Goal: Information Seeking & Learning: Learn about a topic

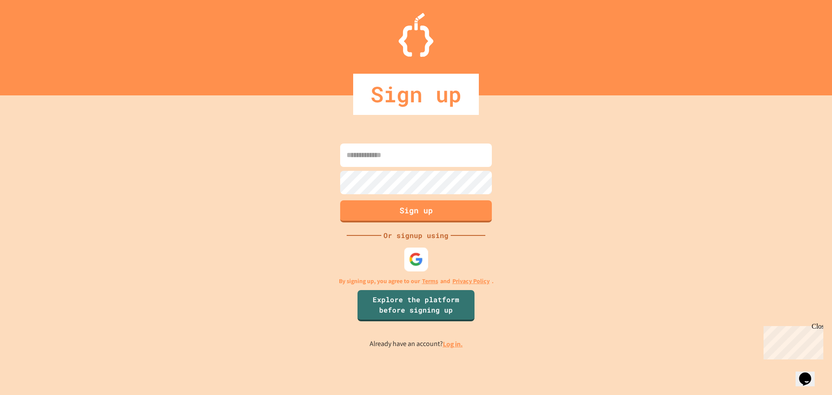
click at [406, 254] on div at bounding box center [416, 259] width 24 height 24
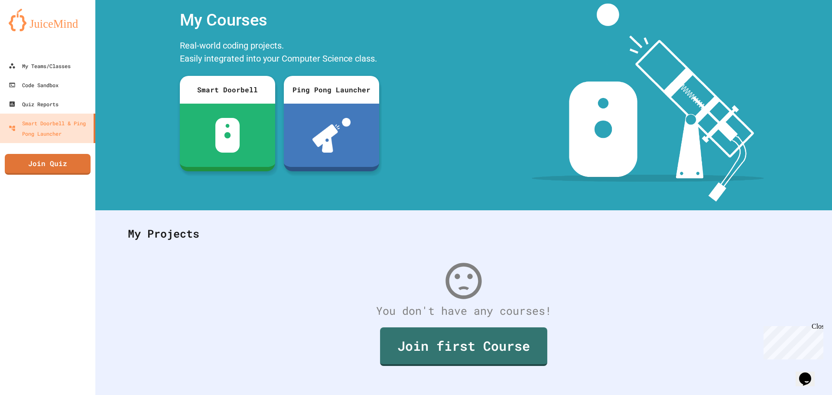
scroll to position [40, 0]
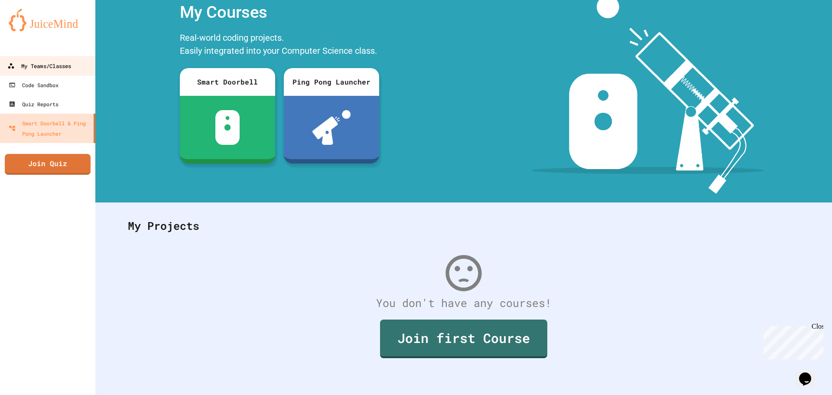
click at [37, 61] on div "My Teams/Classes" at bounding box center [39, 66] width 64 height 11
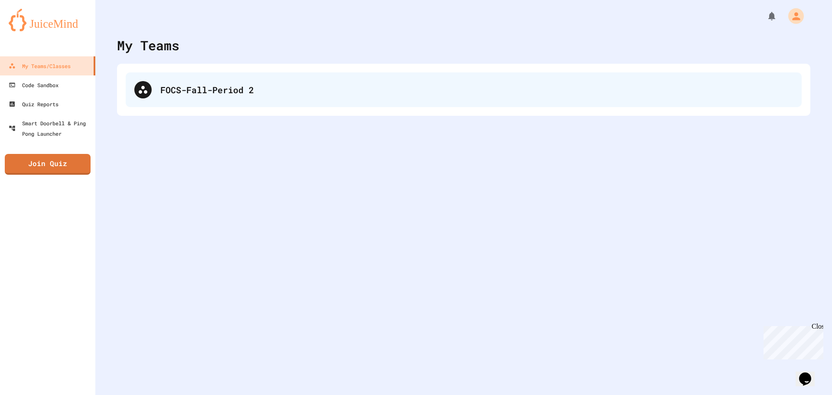
click at [199, 101] on div "FOCS-Fall-Period 2" at bounding box center [464, 89] width 676 height 35
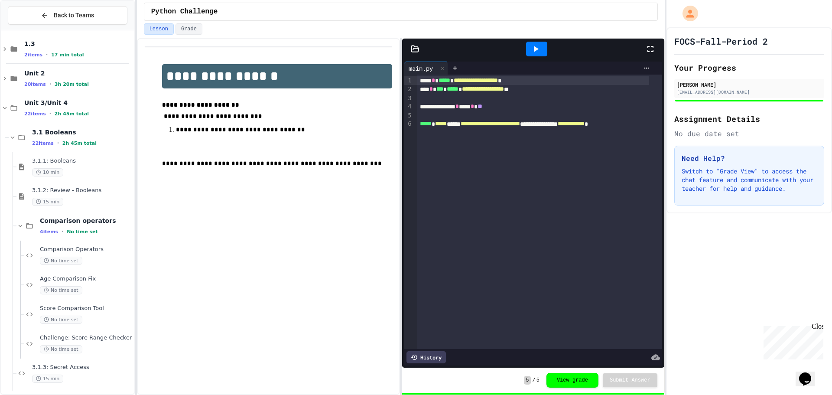
scroll to position [130, 0]
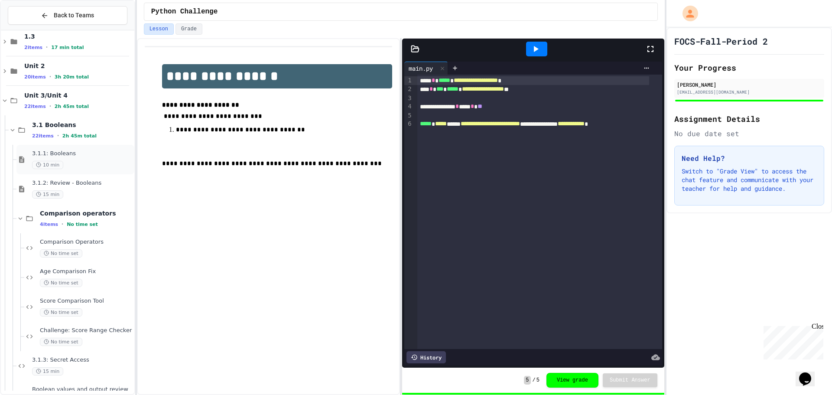
click at [76, 160] on div "3.1.1: Booleans 10 min" at bounding box center [82, 159] width 101 height 19
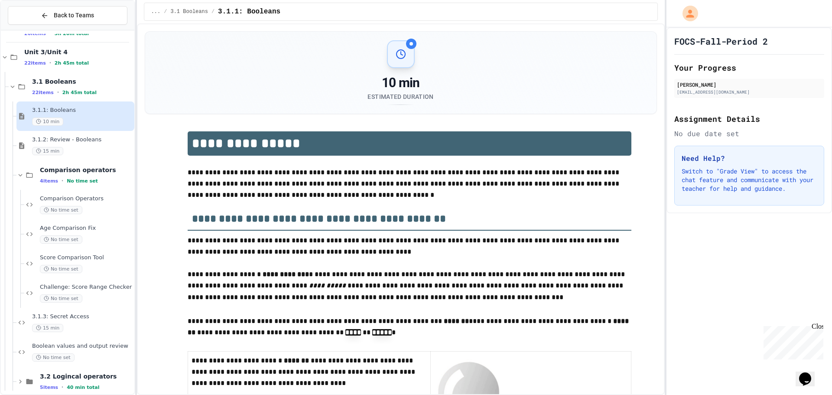
click at [80, 167] on span "Comparison operators" at bounding box center [86, 170] width 93 height 8
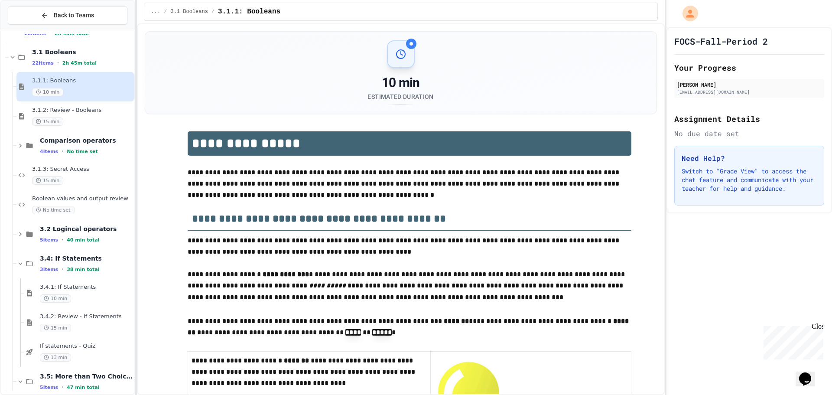
scroll to position [217, 0]
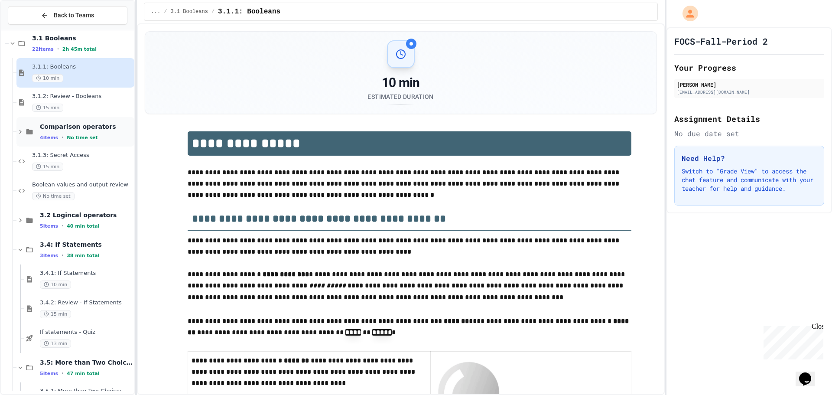
click at [82, 139] on span "No time set" at bounding box center [82, 138] width 31 height 6
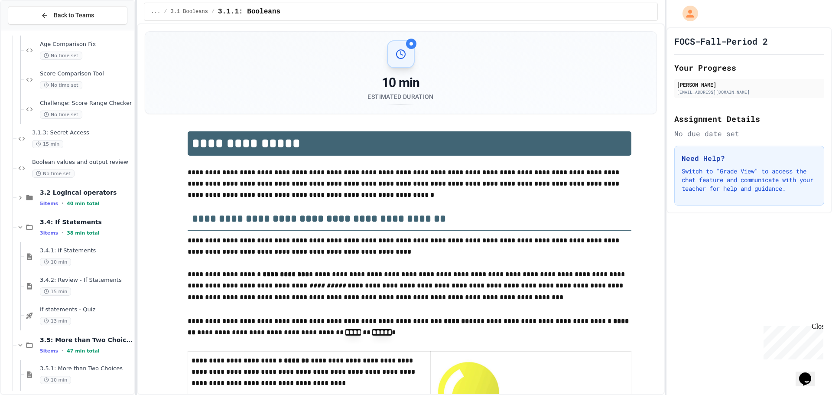
scroll to position [508, 0]
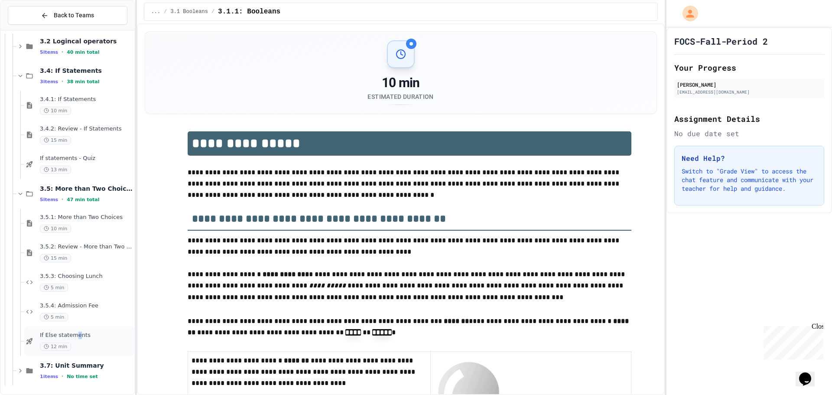
click at [75, 338] on span "If Else statements" at bounding box center [86, 335] width 93 height 7
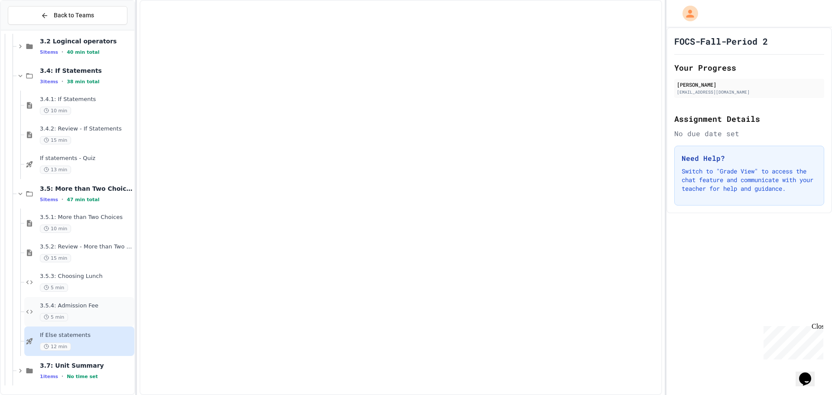
scroll to position [498, 0]
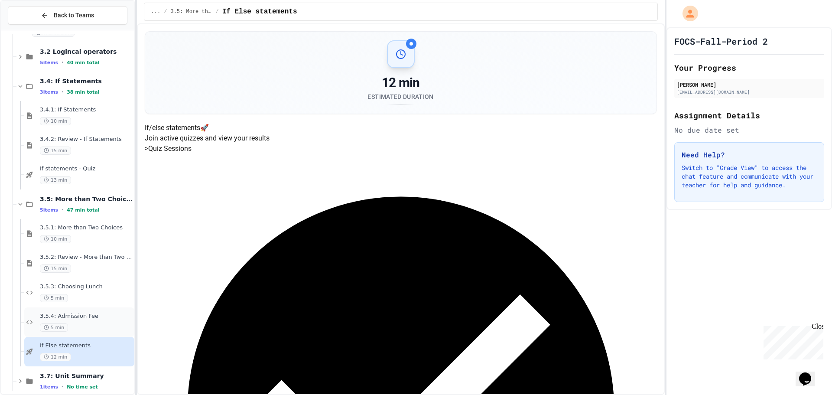
click at [76, 321] on div "3.5.4: Admission Fee 5 min" at bounding box center [86, 322] width 93 height 19
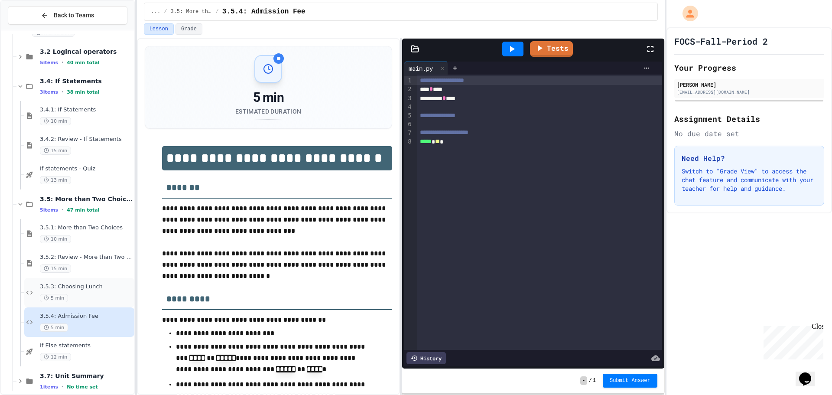
click at [75, 300] on div "5 min" at bounding box center [86, 298] width 93 height 8
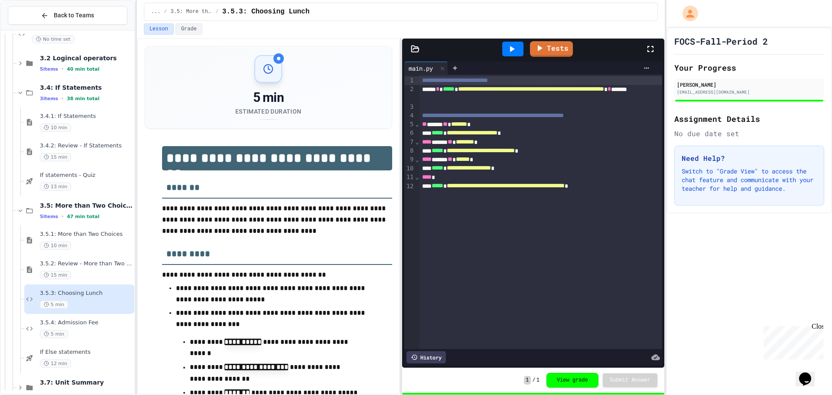
scroll to position [508, 0]
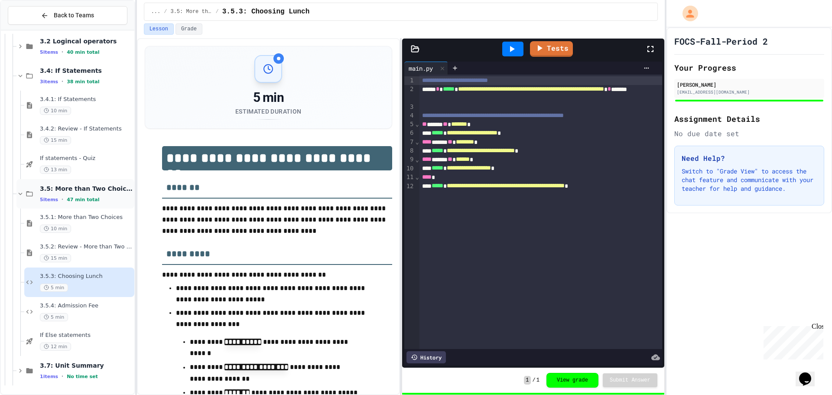
click at [23, 198] on div "3.5: More than Two Choices 5 items • 47 min total" at bounding box center [75, 193] width 118 height 29
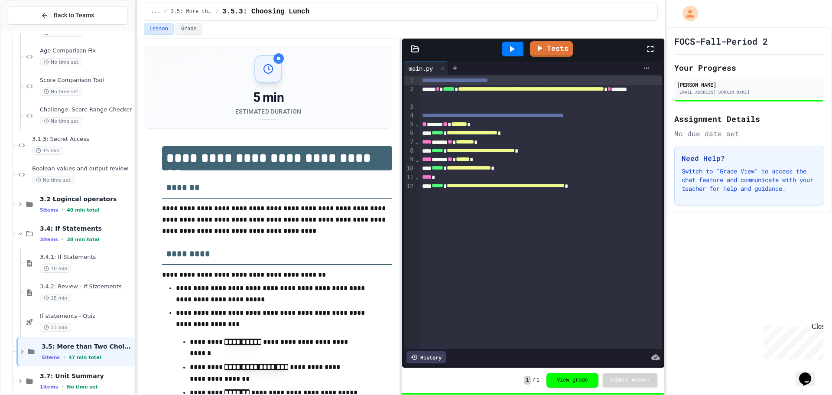
click at [13, 234] on div "3.4: If Statements 3 items • 38 min total" at bounding box center [68, 233] width 134 height 29
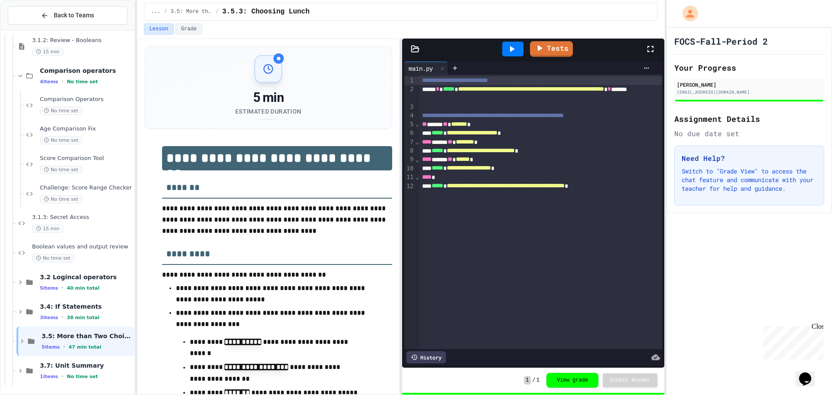
scroll to position [262, 0]
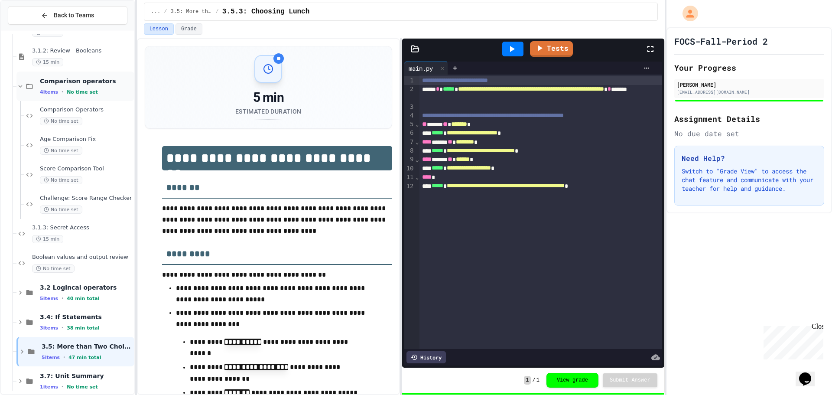
click at [30, 91] on div "Comparison operators 4 items • No time set" at bounding box center [75, 86] width 118 height 29
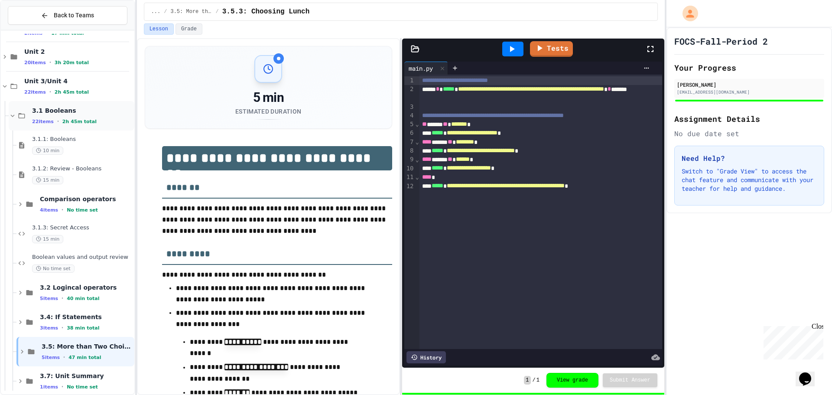
click at [20, 114] on icon at bounding box center [22, 115] width 7 height 5
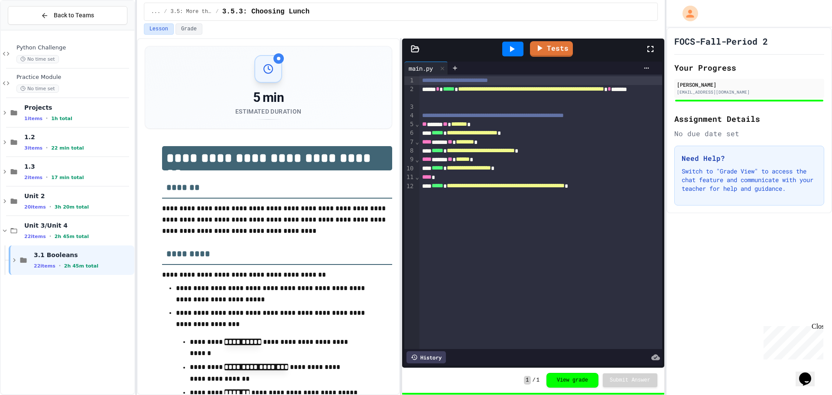
scroll to position [0, 0]
click at [5, 234] on icon at bounding box center [5, 231] width 8 height 8
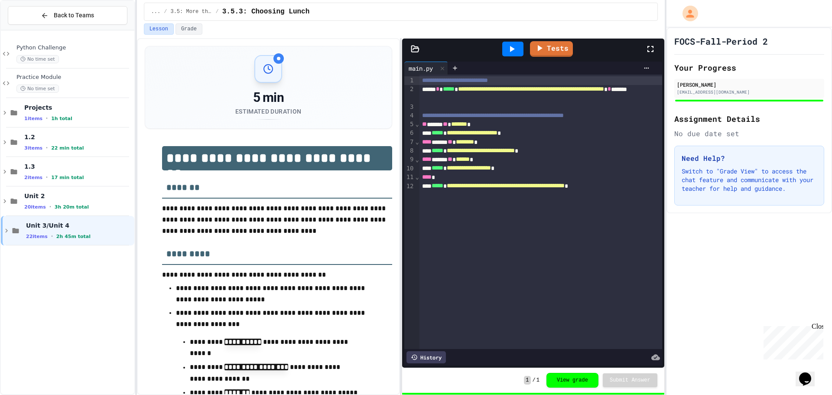
click at [6, 234] on icon at bounding box center [7, 231] width 8 height 8
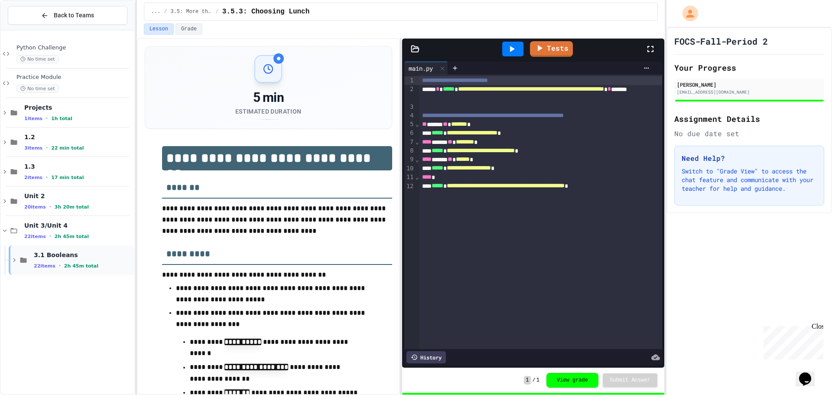
click at [20, 254] on div "3.1 Booleans 22 items • 2h 45m total" at bounding box center [72, 259] width 126 height 29
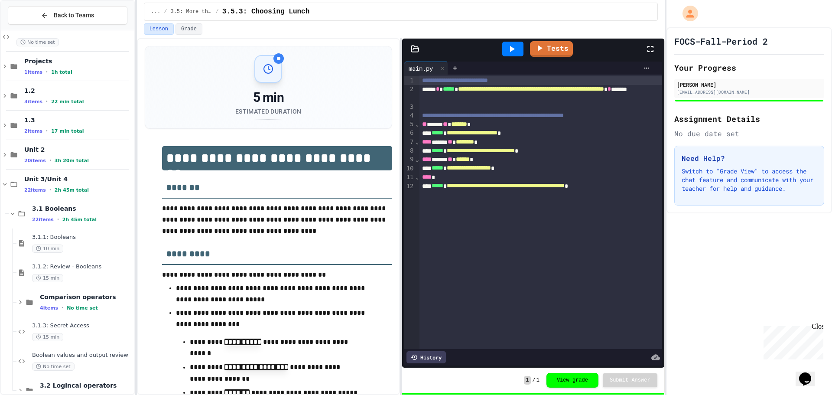
scroll to position [155, 0]
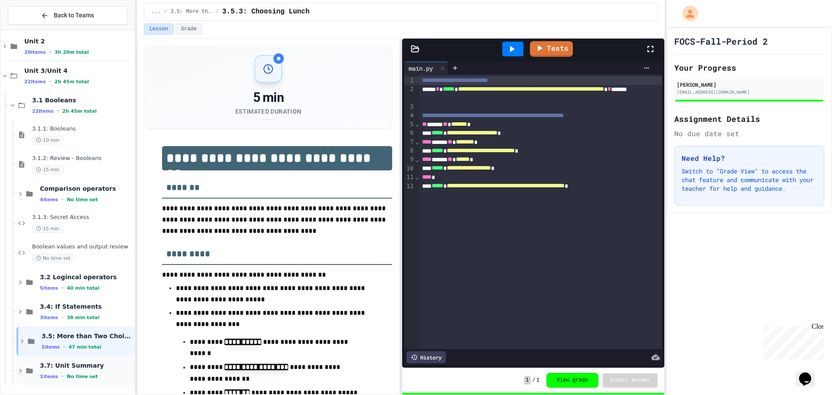
click at [101, 362] on span "3.7: Unit Summary" at bounding box center [86, 366] width 93 height 8
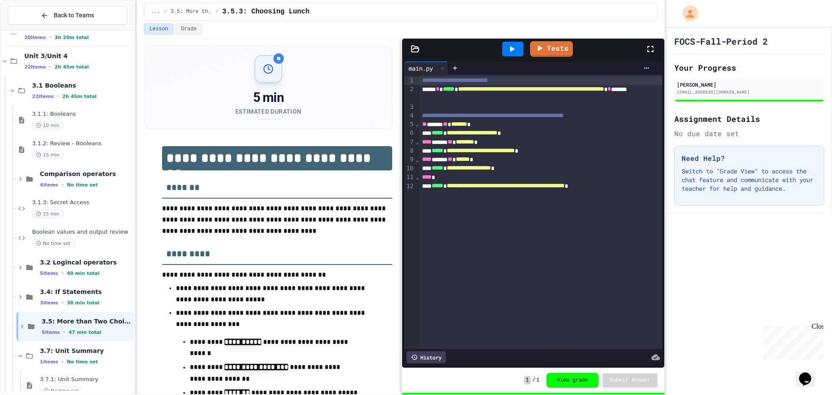
scroll to position [184, 0]
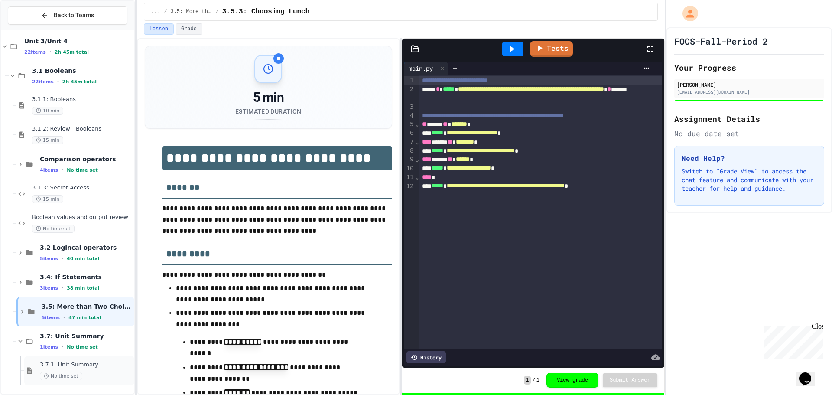
click at [98, 366] on span "3.7.1: Unit Summary" at bounding box center [86, 364] width 93 height 7
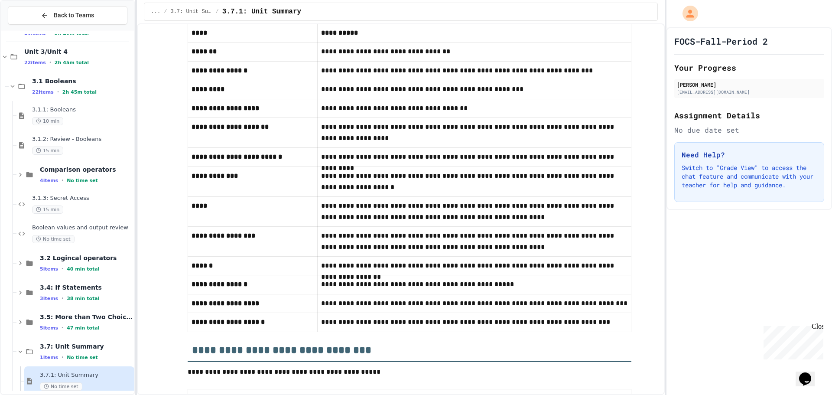
scroll to position [433, 0]
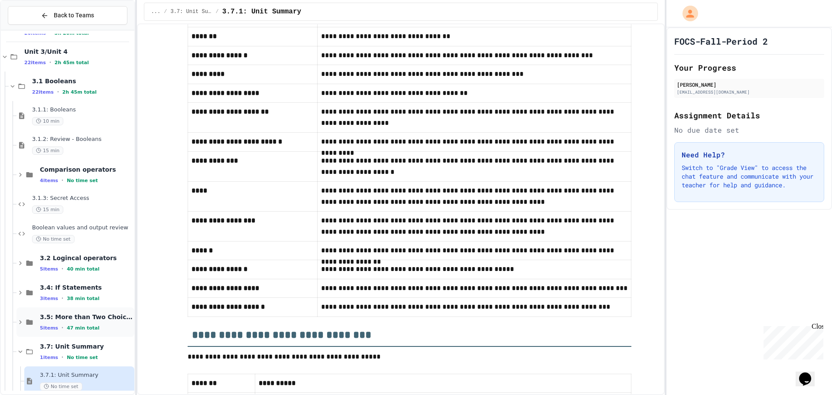
click at [20, 320] on icon at bounding box center [20, 322] width 8 height 8
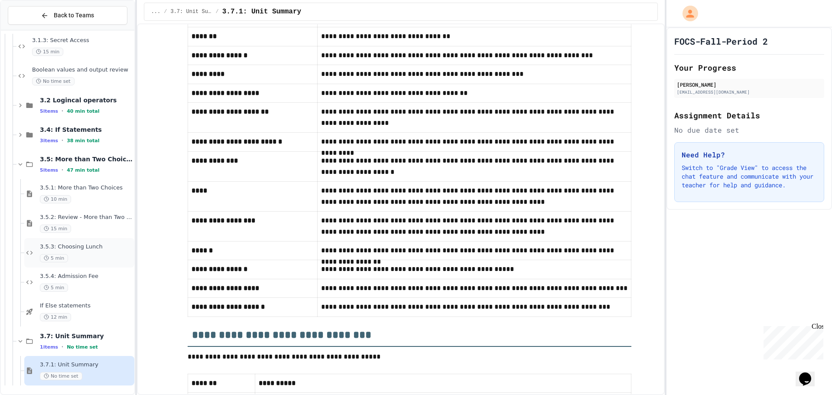
click at [85, 241] on div "3.5.3: Choosing Lunch 5 min" at bounding box center [79, 252] width 110 height 29
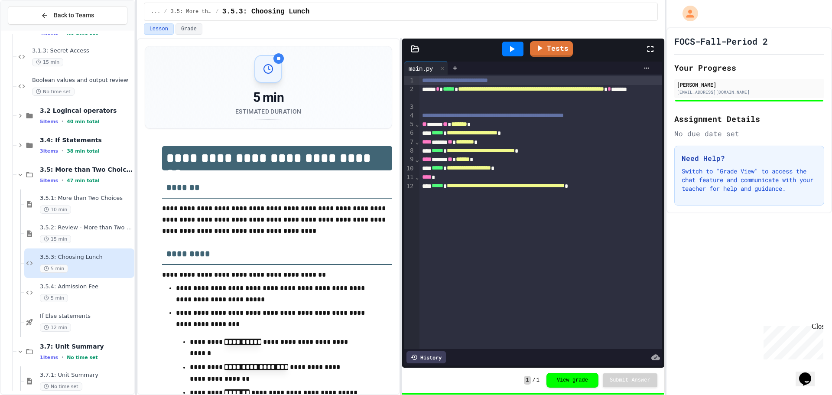
click at [514, 45] on icon at bounding box center [512, 49] width 10 height 10
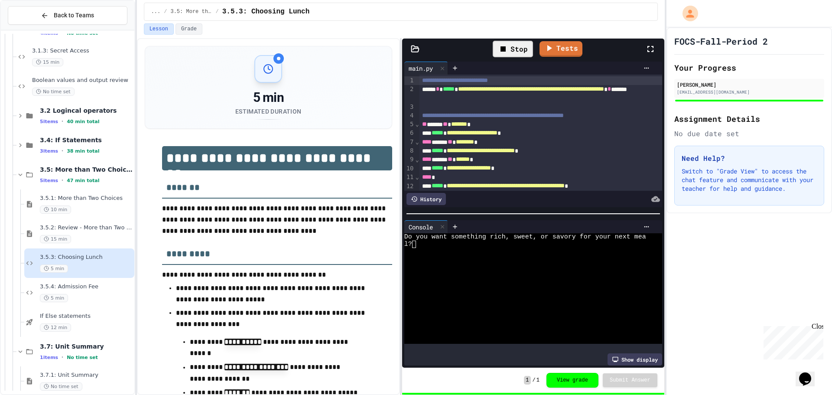
click at [497, 248] on div at bounding box center [525, 251] width 242 height 7
type textarea "*"
click at [638, 227] on div at bounding box center [550, 226] width 205 height 13
click at [644, 226] on icon at bounding box center [646, 226] width 5 height 1
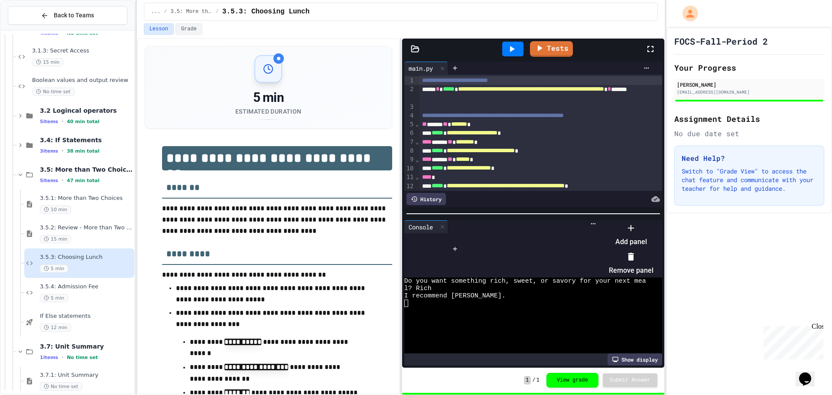
click at [642, 250] on li "Remove panel" at bounding box center [631, 264] width 45 height 28
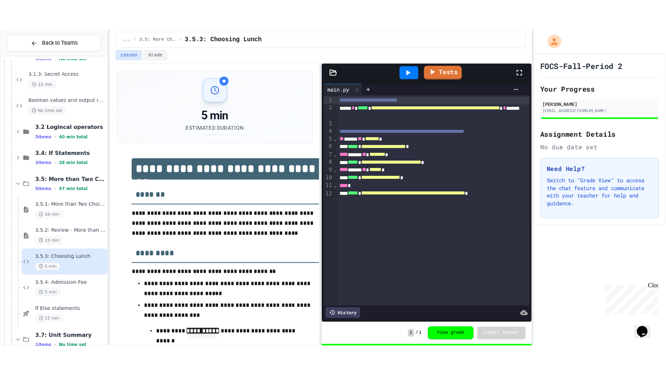
scroll to position [321, 0]
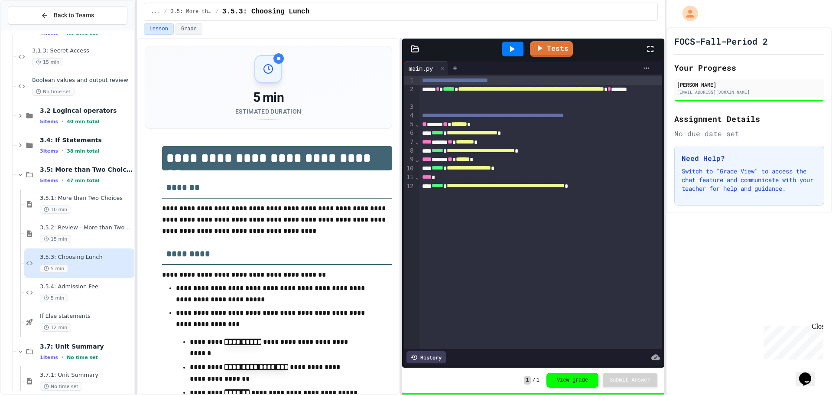
drag, startPoint x: 649, startPoint y: 46, endPoint x: 649, endPoint y: 98, distance: 52.5
click at [649, 46] on icon at bounding box center [650, 49] width 10 height 10
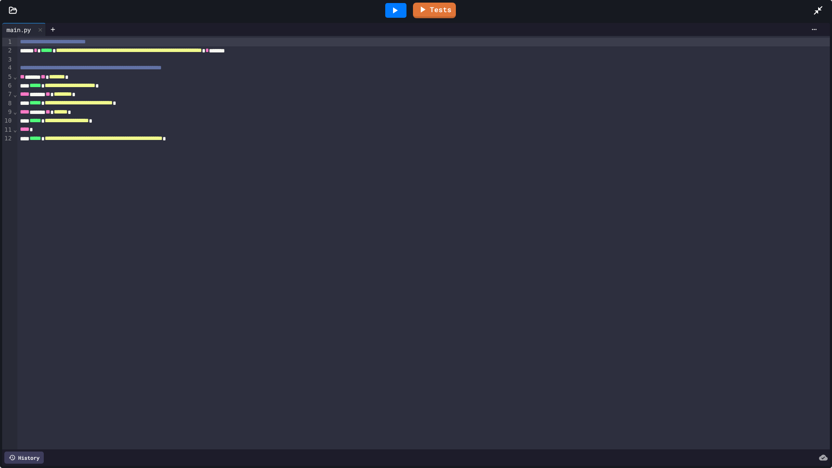
click at [825, 14] on div at bounding box center [822, 10] width 19 height 23
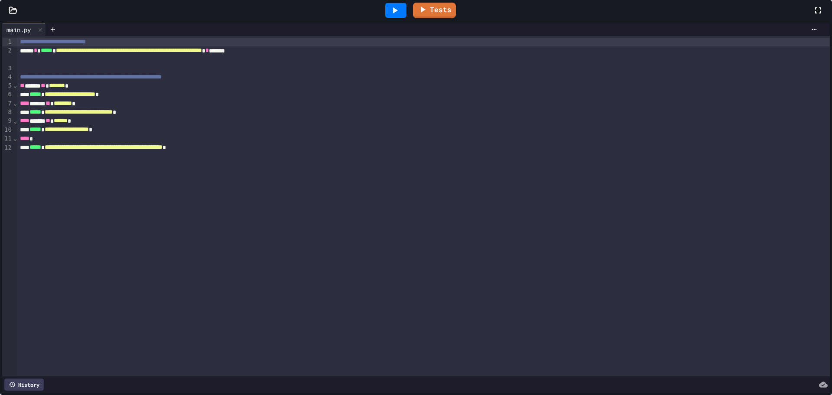
scroll to position [332, 0]
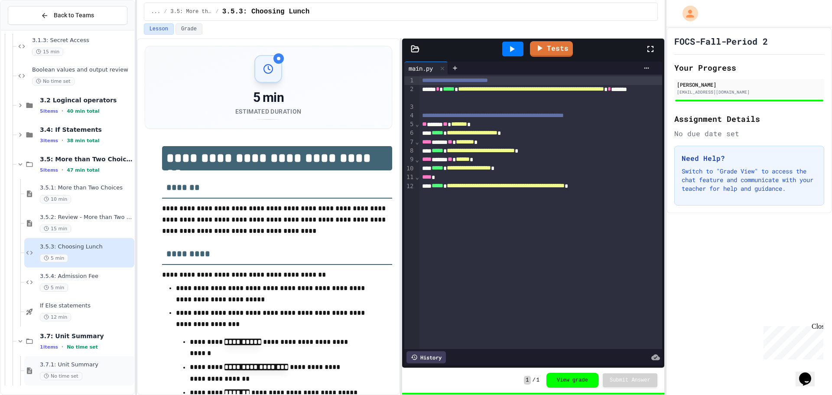
click at [85, 364] on span "3.7.1: Unit Summary" at bounding box center [86, 364] width 93 height 7
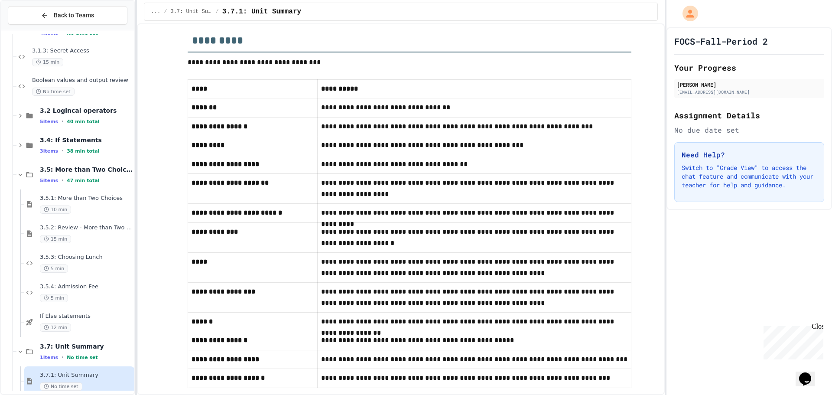
scroll to position [390, 0]
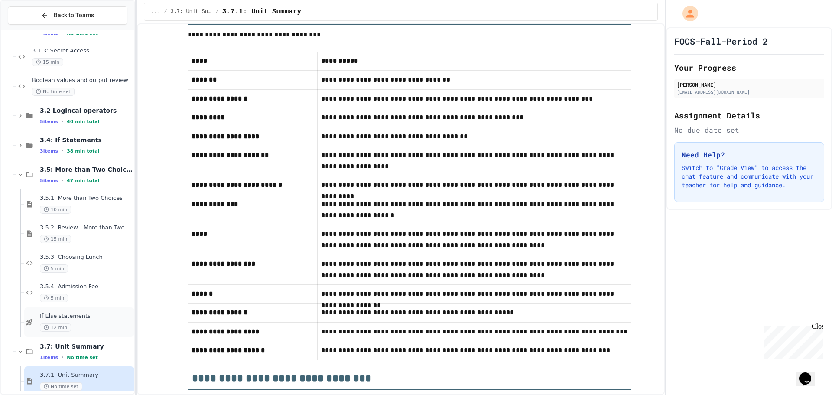
click at [86, 324] on div "12 min" at bounding box center [86, 327] width 93 height 8
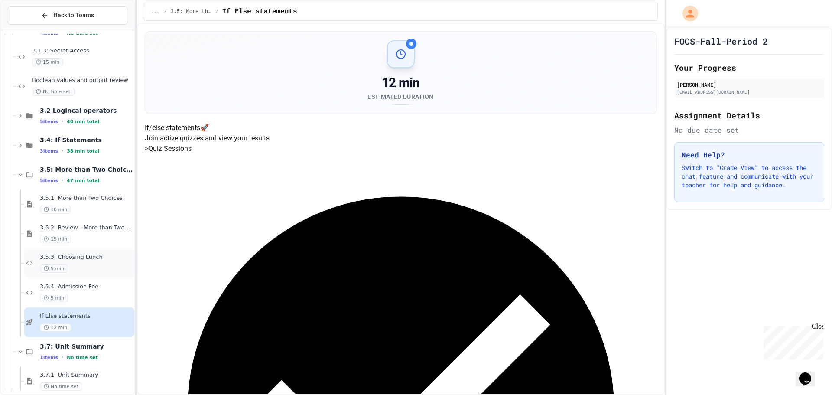
click at [90, 263] on div "3.5.3: Choosing Lunch 5 min" at bounding box center [86, 263] width 93 height 19
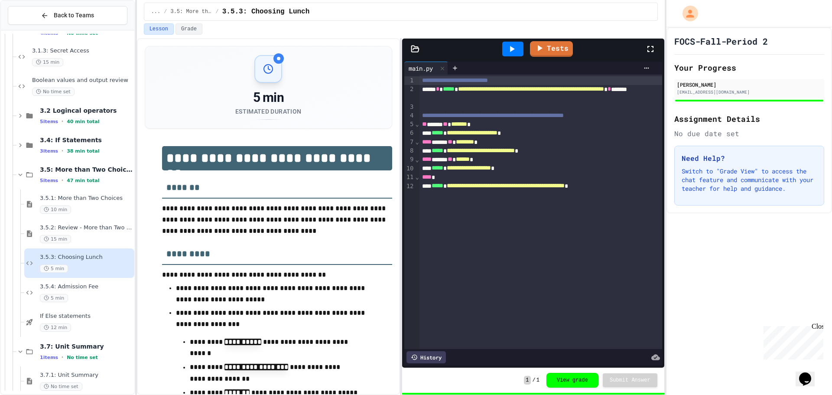
click at [646, 49] on icon at bounding box center [650, 49] width 10 height 10
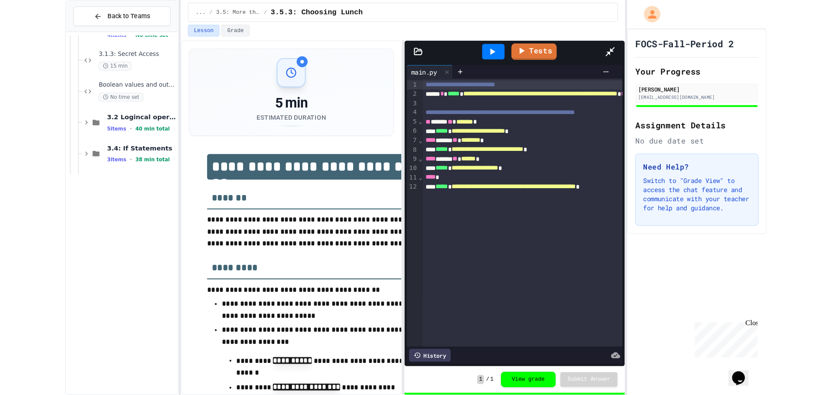
scroll to position [321, 0]
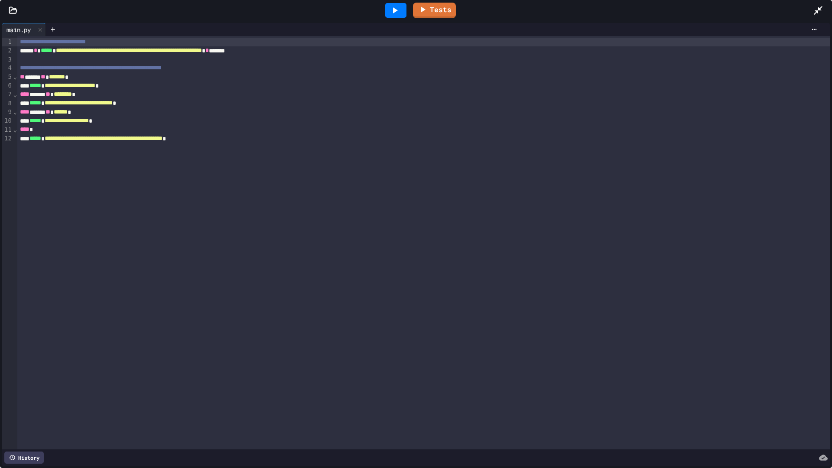
click at [813, 10] on icon at bounding box center [818, 10] width 10 height 10
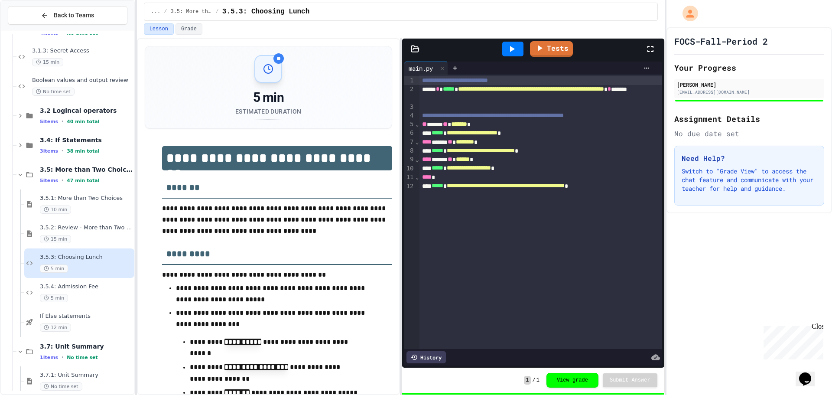
click at [36, 148] on div "3.4: If Statements 3 items • 38 min total" at bounding box center [75, 144] width 118 height 29
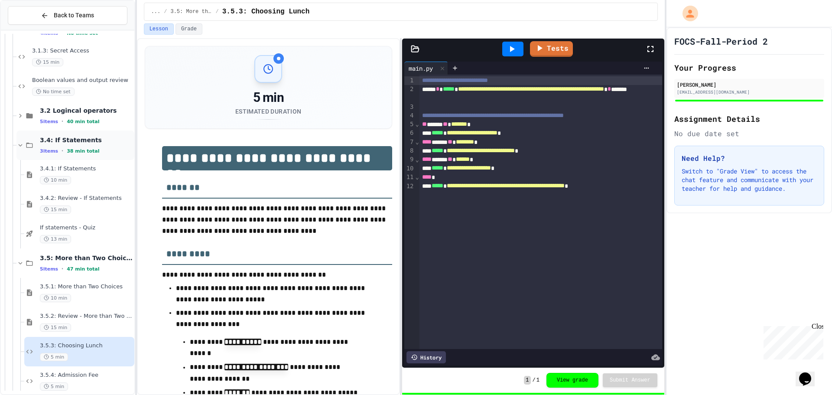
click at [39, 148] on div "3.4: If Statements 3 items • 38 min total" at bounding box center [75, 144] width 118 height 29
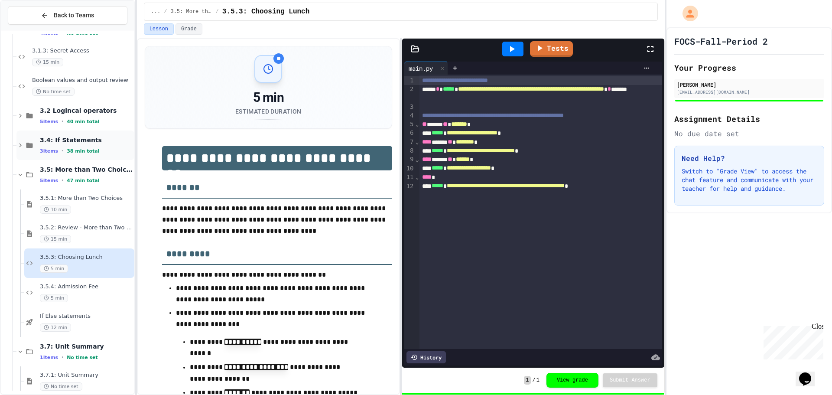
click at [26, 147] on icon at bounding box center [29, 145] width 7 height 5
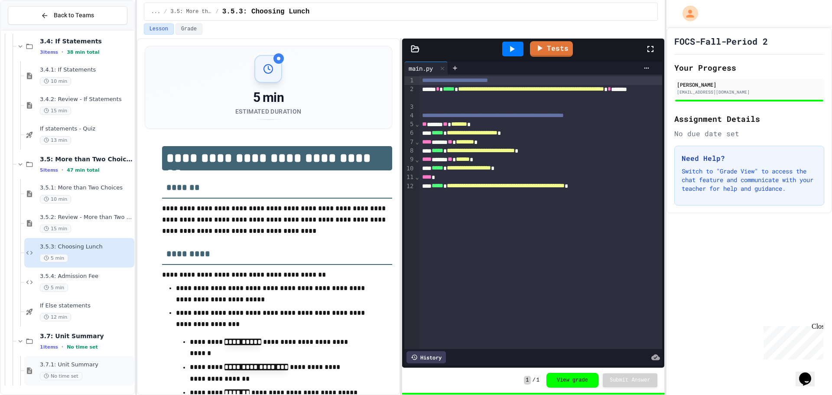
click at [78, 367] on span "3.7.1: Unit Summary" at bounding box center [86, 364] width 93 height 7
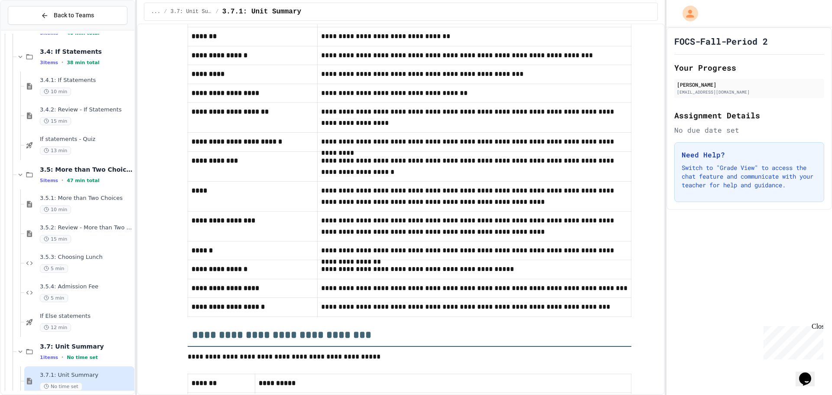
scroll to position [477, 0]
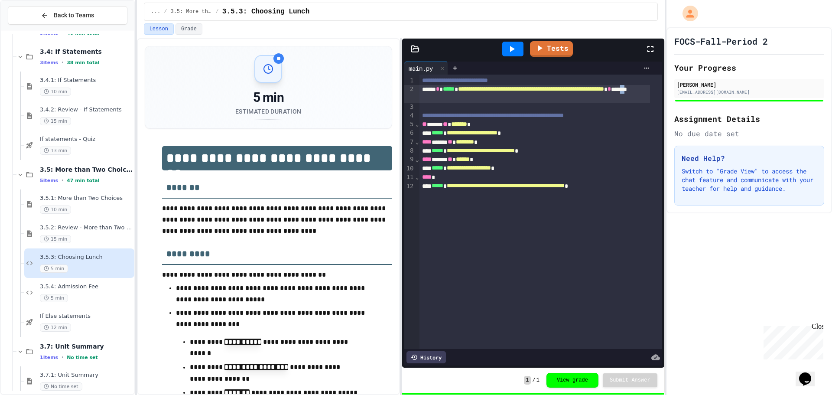
drag, startPoint x: 506, startPoint y: 98, endPoint x: 500, endPoint y: 98, distance: 6.5
click at [499, 98] on div "**********" at bounding box center [535, 94] width 231 height 18
click at [511, 98] on div "**********" at bounding box center [535, 94] width 231 height 18
drag, startPoint x: 511, startPoint y: 98, endPoint x: 488, endPoint y: 99, distance: 23.0
click at [488, 99] on div "**********" at bounding box center [535, 94] width 231 height 18
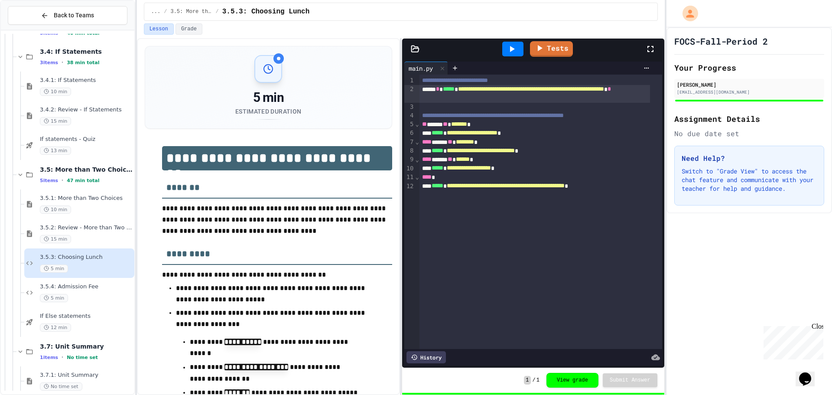
click at [509, 50] on icon at bounding box center [512, 49] width 10 height 10
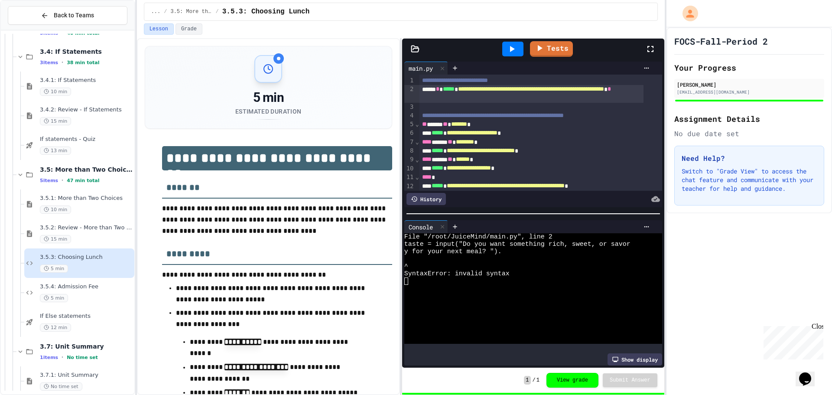
click at [513, 50] on icon at bounding box center [512, 49] width 5 height 6
click at [497, 101] on div "**********" at bounding box center [532, 94] width 224 height 18
click at [517, 53] on icon at bounding box center [512, 49] width 10 height 10
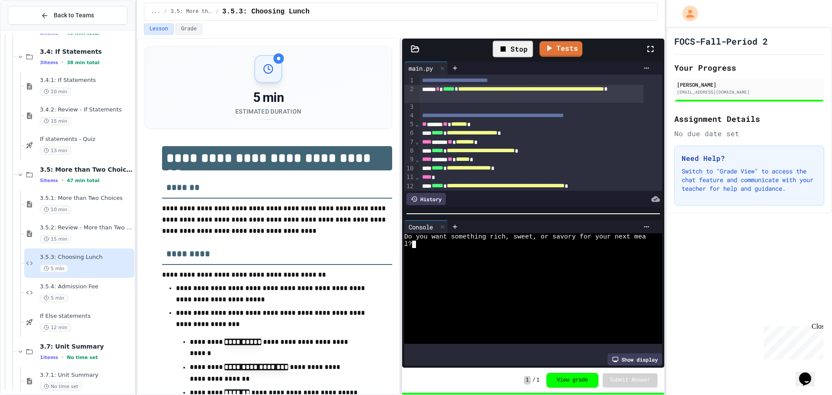
click at [525, 242] on div "l?" at bounding box center [525, 244] width 242 height 7
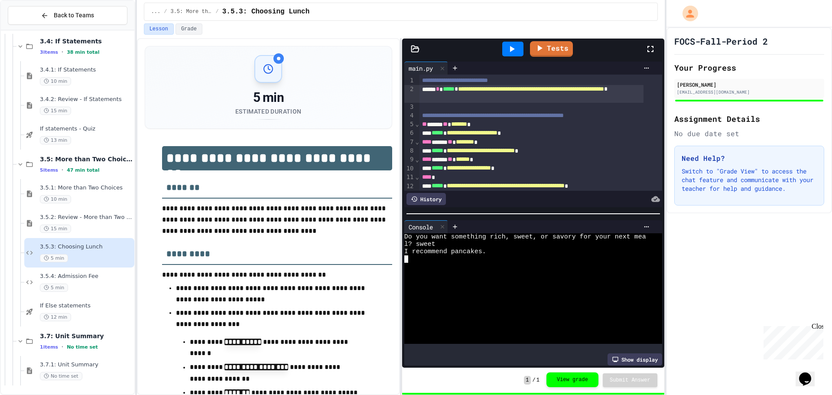
click at [577, 384] on button "View grade" at bounding box center [573, 379] width 52 height 15
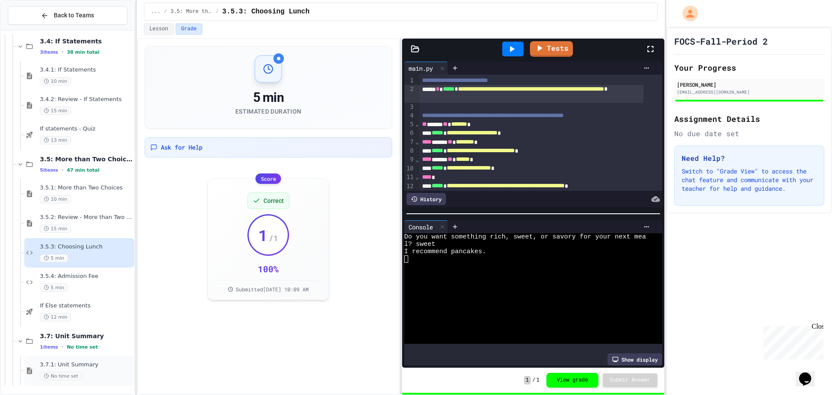
click at [63, 363] on span "3.7.1: Unit Summary" at bounding box center [86, 364] width 93 height 7
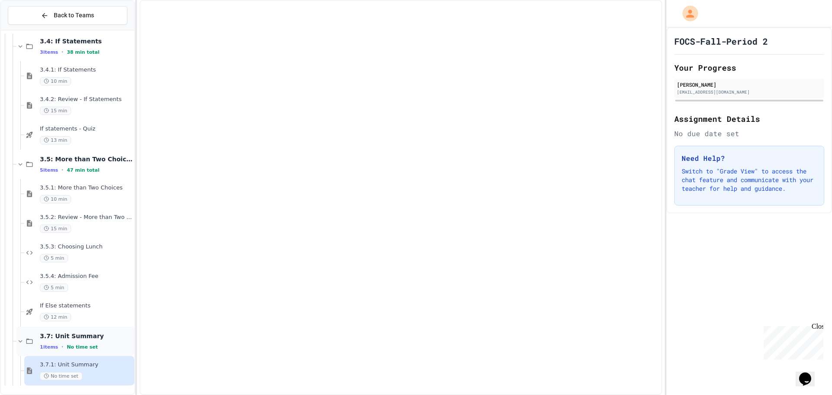
scroll to position [410, 0]
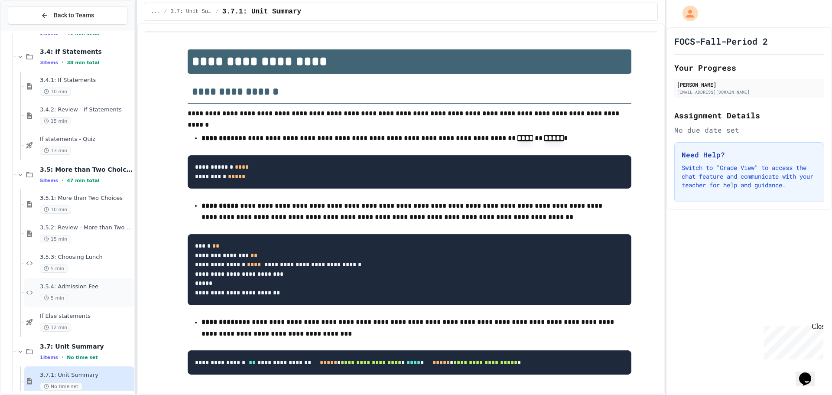
click at [83, 287] on span "3.5.4: Admission Fee" at bounding box center [86, 286] width 93 height 7
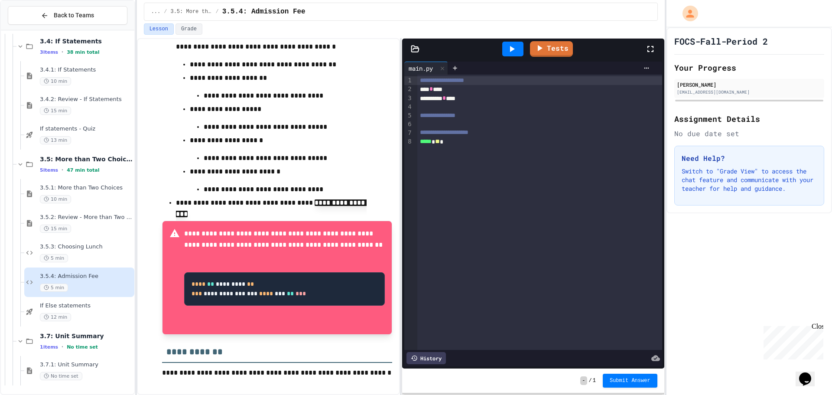
scroll to position [360, 0]
click at [79, 313] on div "12 min" at bounding box center [86, 317] width 93 height 8
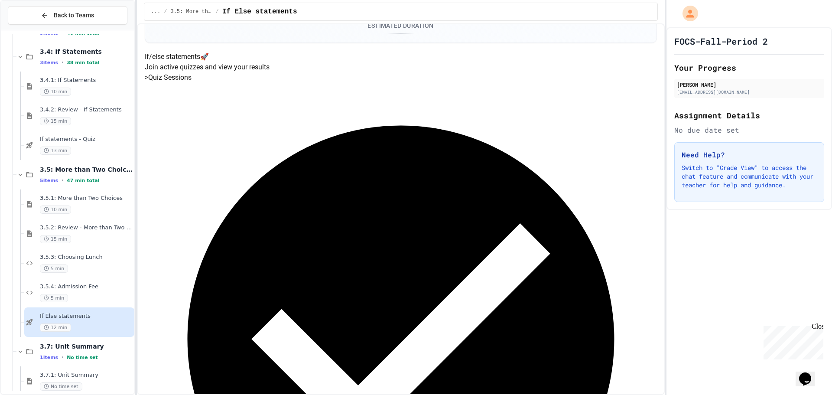
scroll to position [87, 0]
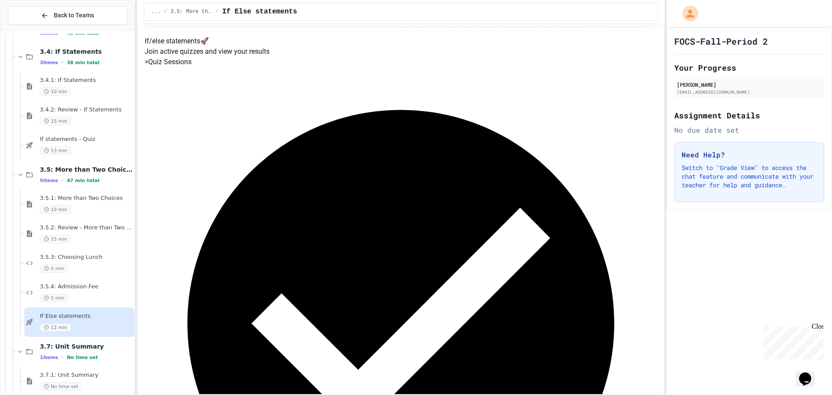
click at [80, 295] on div "5 min" at bounding box center [86, 298] width 93 height 8
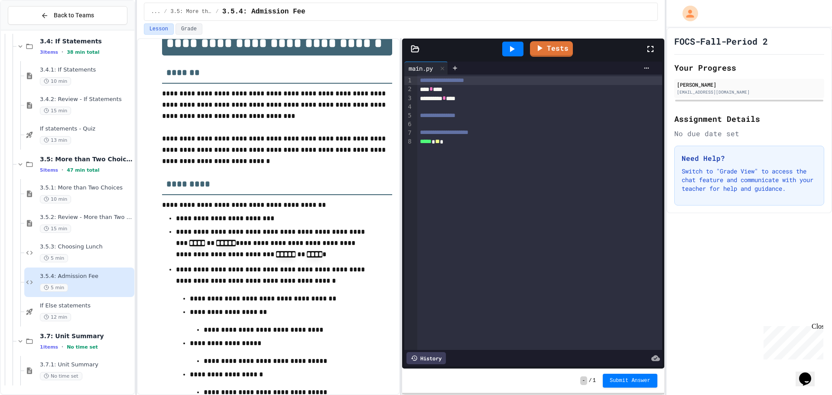
scroll to position [130, 0]
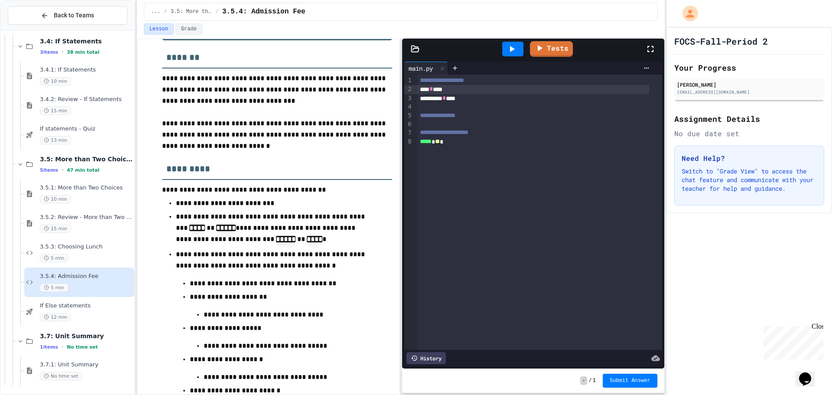
click at [507, 90] on div "*** * ***" at bounding box center [533, 89] width 232 height 9
drag, startPoint x: 495, startPoint y: 92, endPoint x: 439, endPoint y: 92, distance: 56.8
click at [439, 92] on div "*** * ***" at bounding box center [533, 89] width 232 height 9
click at [558, 46] on link "Tests" at bounding box center [552, 47] width 40 height 16
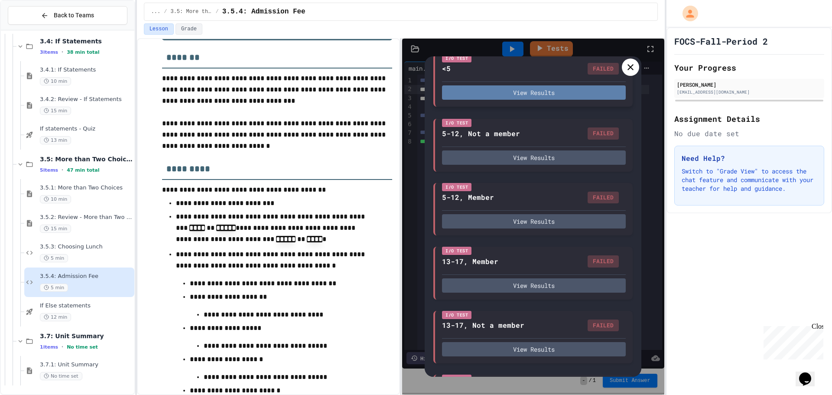
scroll to position [73, 0]
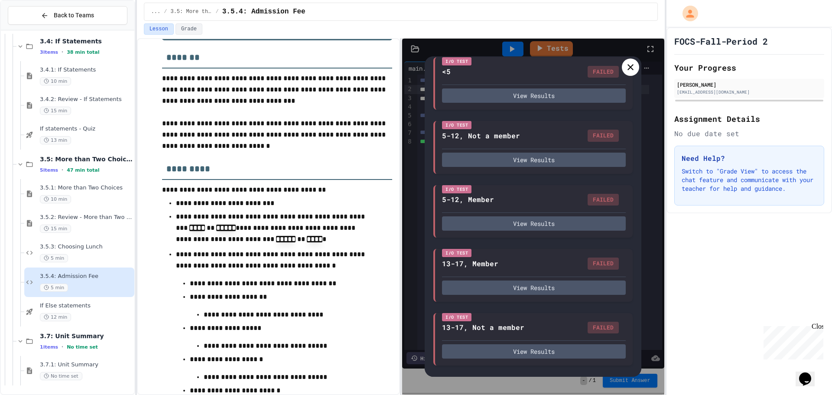
click at [629, 60] on div at bounding box center [630, 67] width 17 height 17
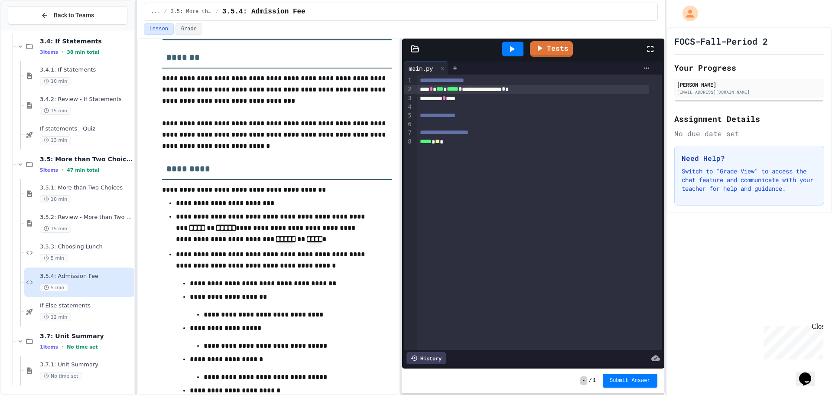
click at [518, 51] on div at bounding box center [512, 49] width 21 height 15
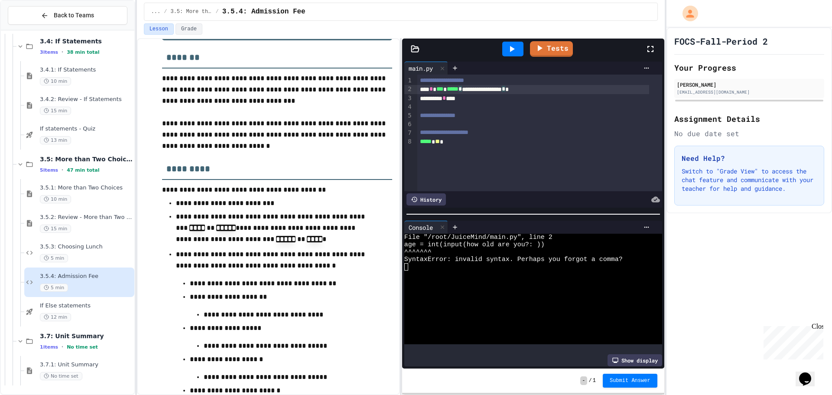
click at [462, 89] on span "*" at bounding box center [460, 89] width 3 height 6
click at [517, 43] on div at bounding box center [512, 49] width 21 height 15
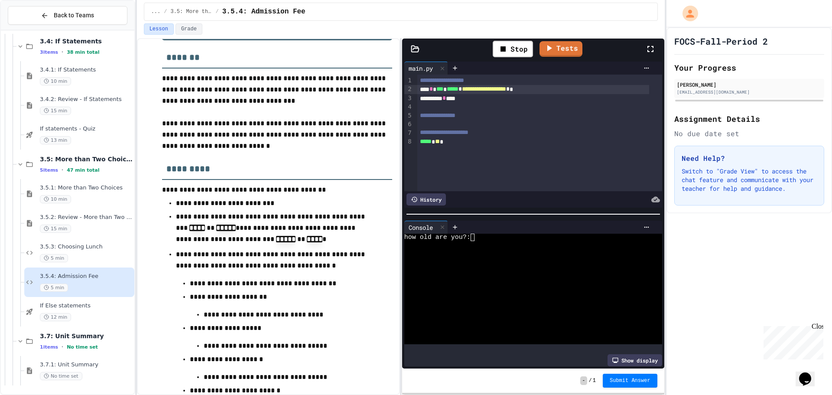
click at [506, 241] on div at bounding box center [525, 244] width 242 height 7
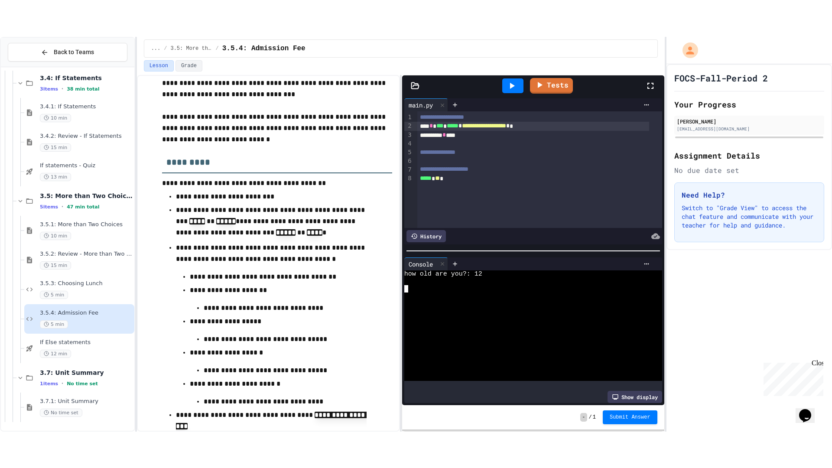
scroll to position [130, 0]
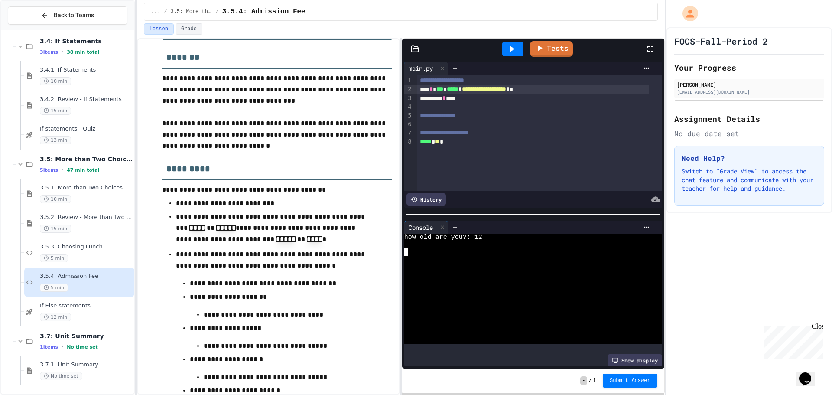
click at [477, 97] on div "********* * ***" at bounding box center [533, 98] width 232 height 9
click at [510, 46] on icon at bounding box center [512, 49] width 10 height 10
click at [571, 243] on div at bounding box center [525, 244] width 242 height 7
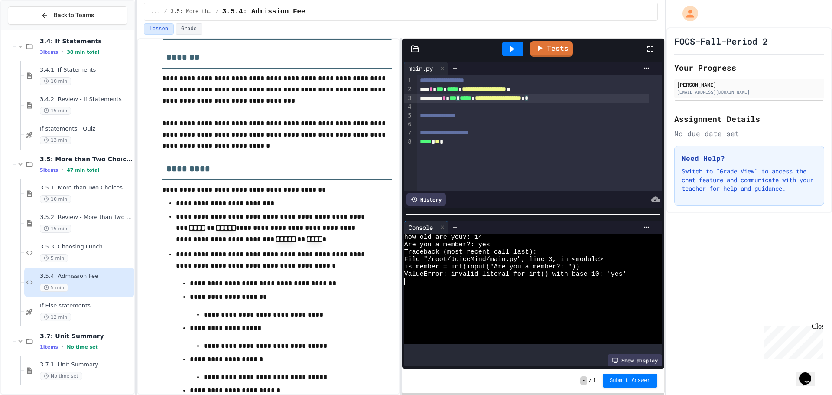
click at [581, 101] on div "**********" at bounding box center [533, 98] width 232 height 9
click at [653, 49] on icon at bounding box center [650, 49] width 10 height 10
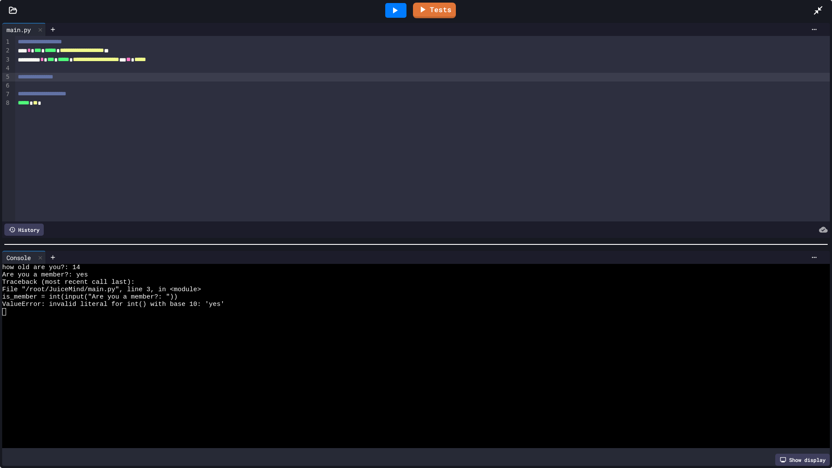
click at [104, 81] on div "**********" at bounding box center [422, 77] width 815 height 9
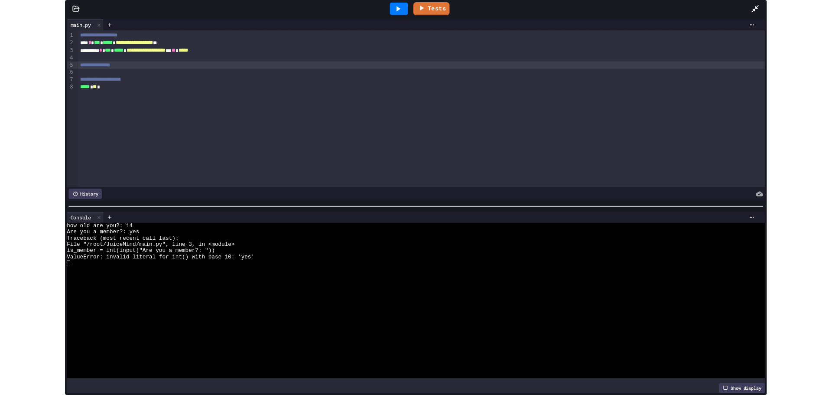
scroll to position [347, 0]
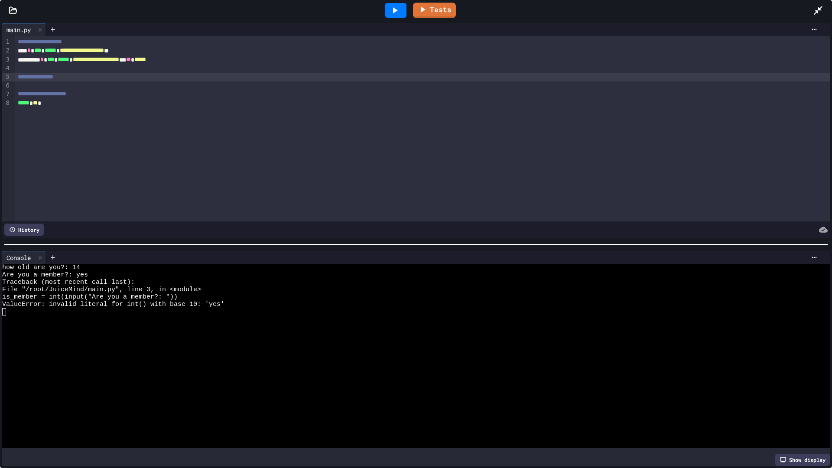
click at [103, 84] on div at bounding box center [422, 85] width 815 height 9
click at [40, 162] on span "**" at bounding box center [37, 164] width 5 height 6
click at [89, 167] on div "**********" at bounding box center [417, 164] width 801 height 9
click at [94, 135] on div "*** * **" at bounding box center [417, 138] width 801 height 9
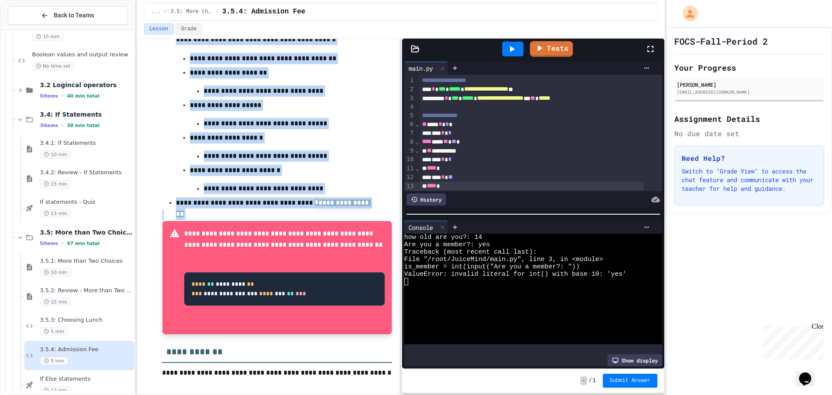
scroll to position [379, 0]
drag, startPoint x: 159, startPoint y: 77, endPoint x: 341, endPoint y: 330, distance: 311.8
click at [341, 330] on div "**********" at bounding box center [269, 79] width 248 height 615
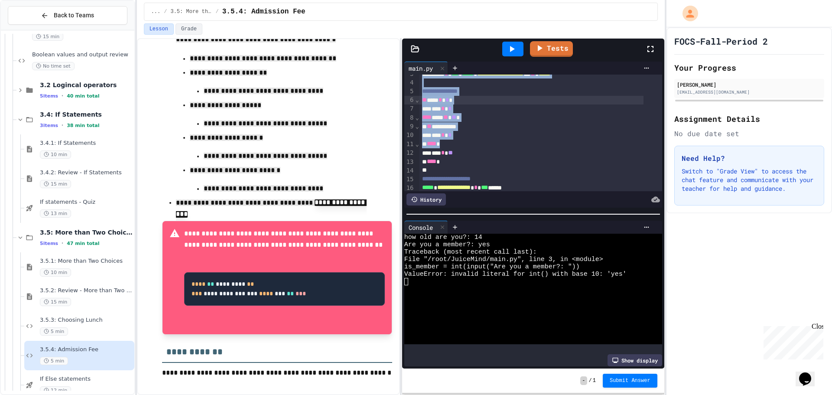
scroll to position [37, 0]
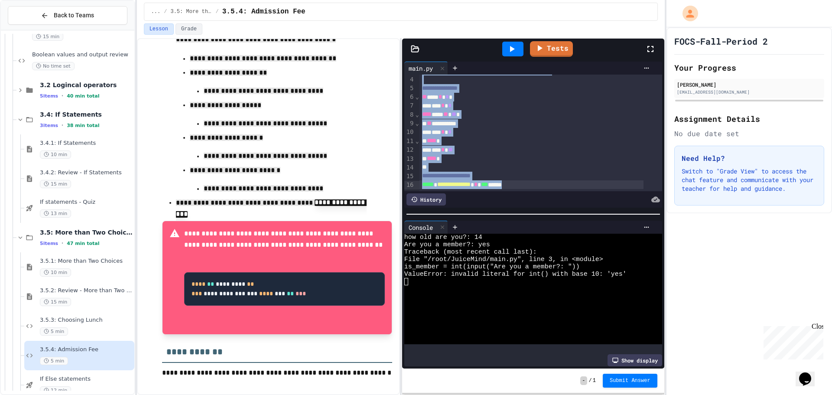
drag, startPoint x: 421, startPoint y: 79, endPoint x: 550, endPoint y: 174, distance: 160.2
click at [550, 174] on div "**********" at bounding box center [541, 118] width 243 height 143
copy div "**********"
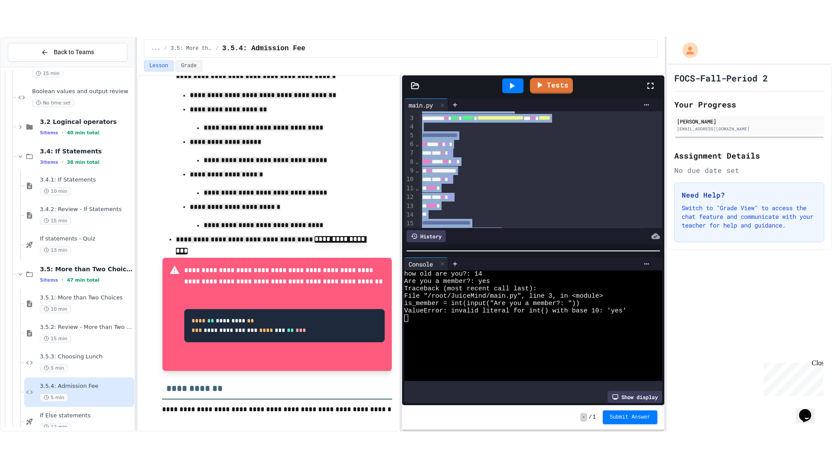
scroll to position [0, 0]
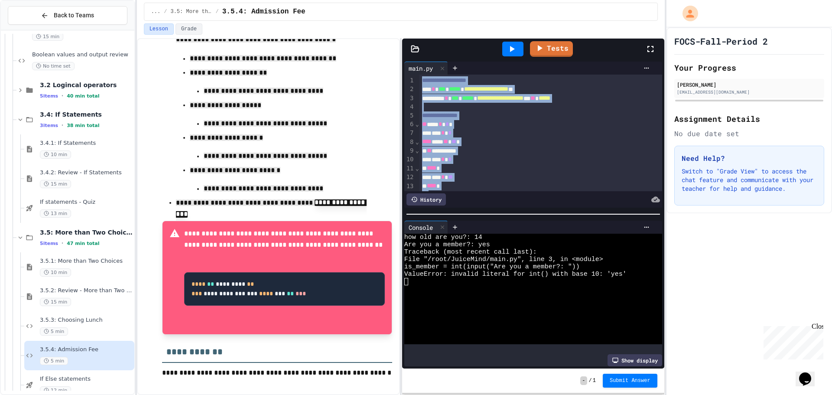
click at [647, 47] on icon at bounding box center [650, 49] width 10 height 10
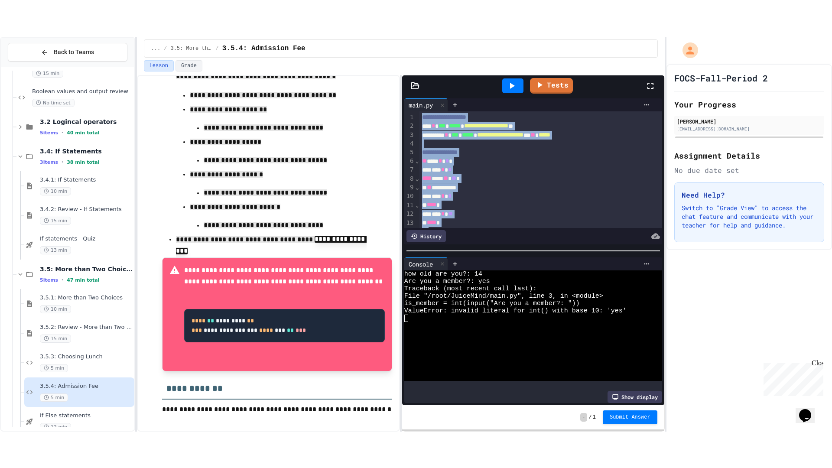
scroll to position [306, 0]
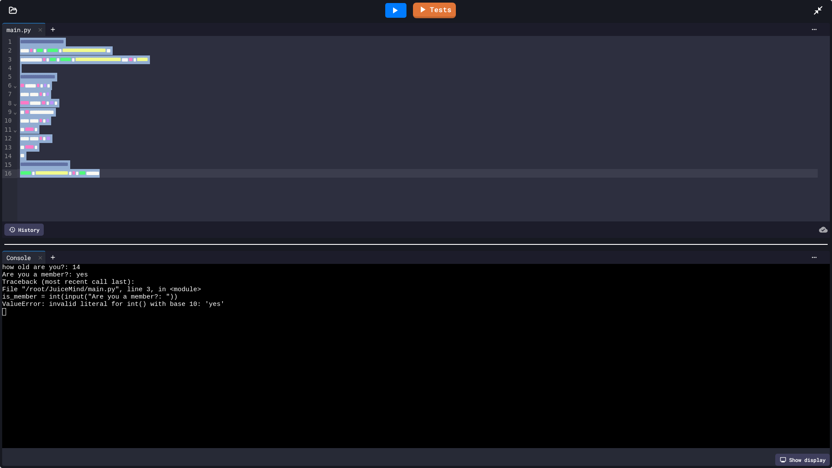
click at [41, 153] on div at bounding box center [417, 156] width 801 height 9
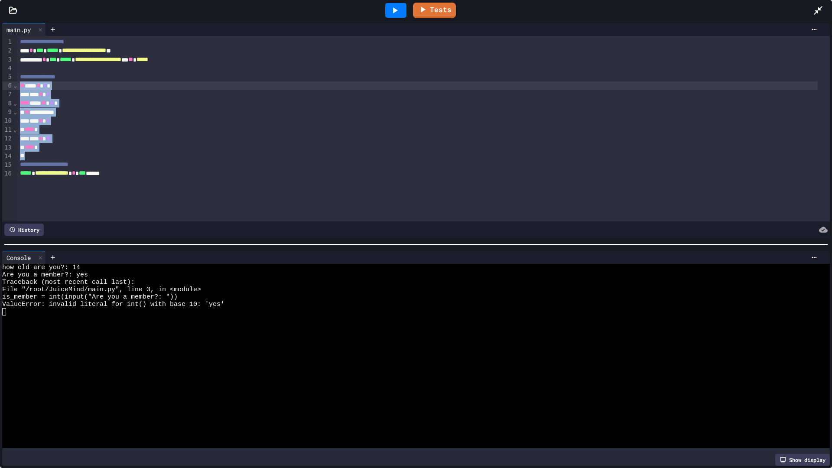
drag, startPoint x: 41, startPoint y: 153, endPoint x: 19, endPoint y: 82, distance: 74.4
click at [19, 82] on div "**********" at bounding box center [423, 129] width 813 height 186
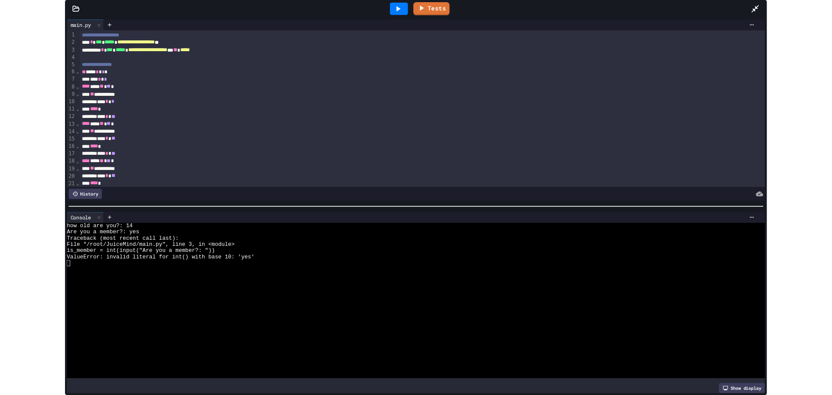
scroll to position [0, 0]
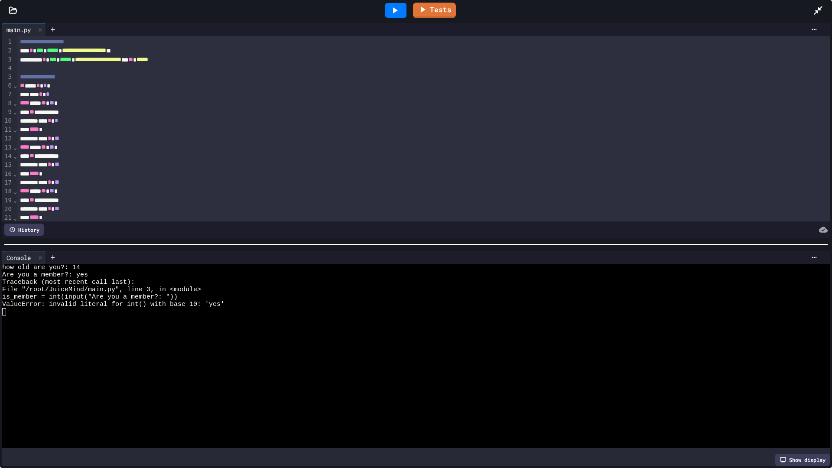
click at [387, 12] on div at bounding box center [395, 10] width 21 height 15
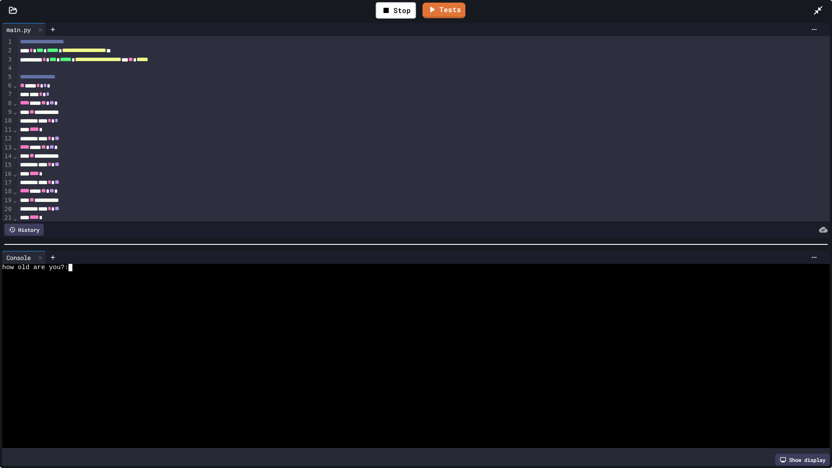
click at [181, 273] on div at bounding box center [407, 274] width 811 height 7
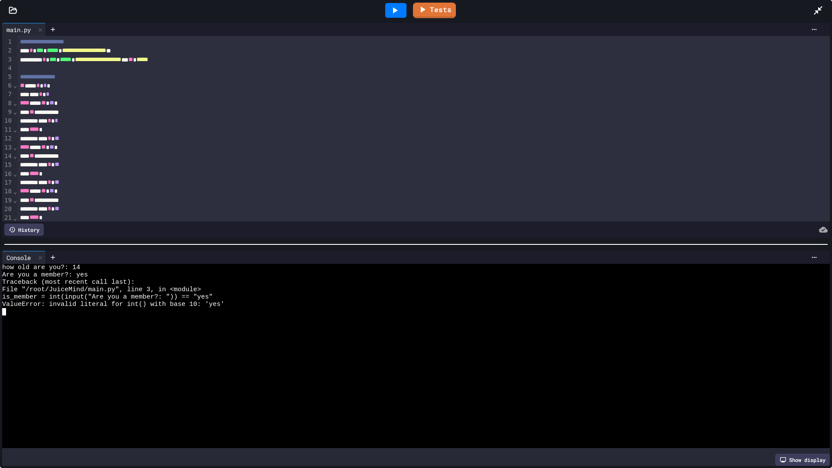
scroll to position [379, 0]
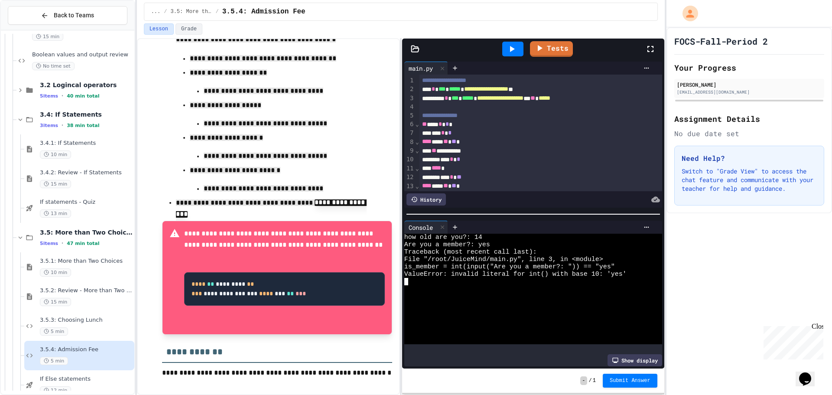
click at [501, 100] on span "**********" at bounding box center [500, 98] width 46 height 6
click at [513, 54] on div at bounding box center [512, 49] width 21 height 15
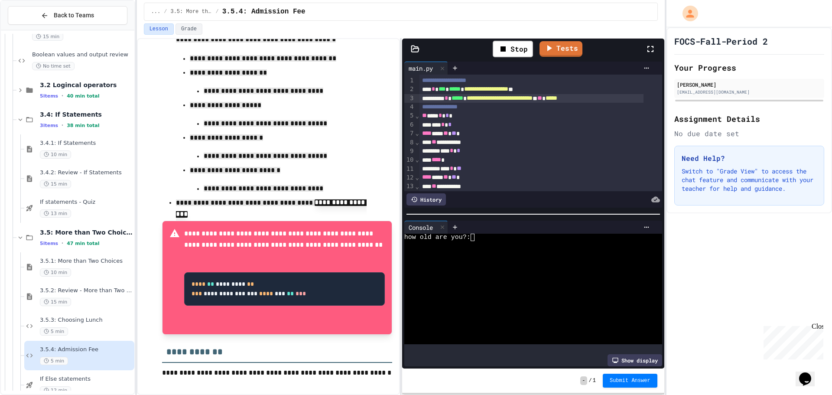
click at [651, 51] on icon at bounding box center [650, 49] width 10 height 10
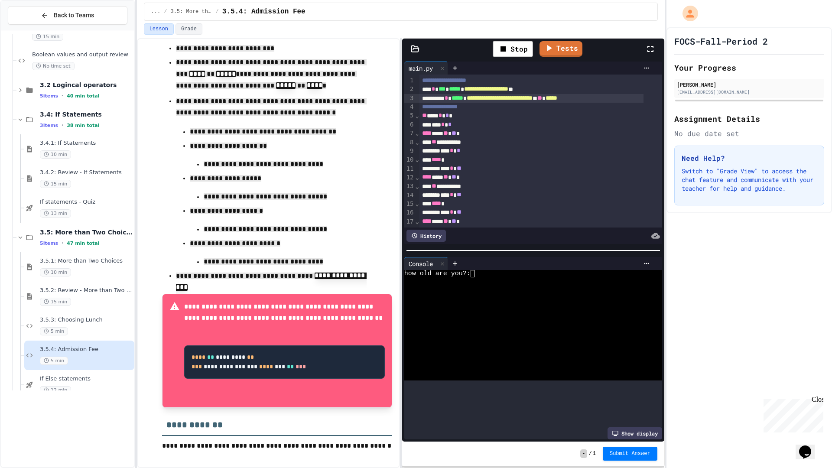
scroll to position [306, 0]
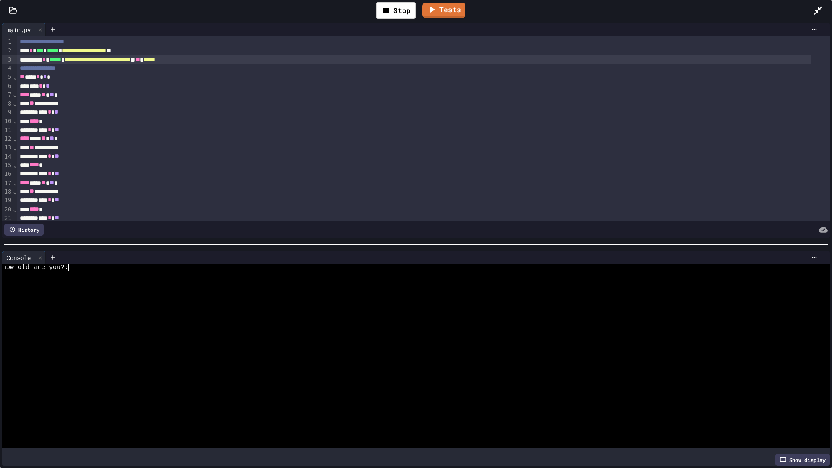
click at [255, 272] on div at bounding box center [407, 274] width 811 height 7
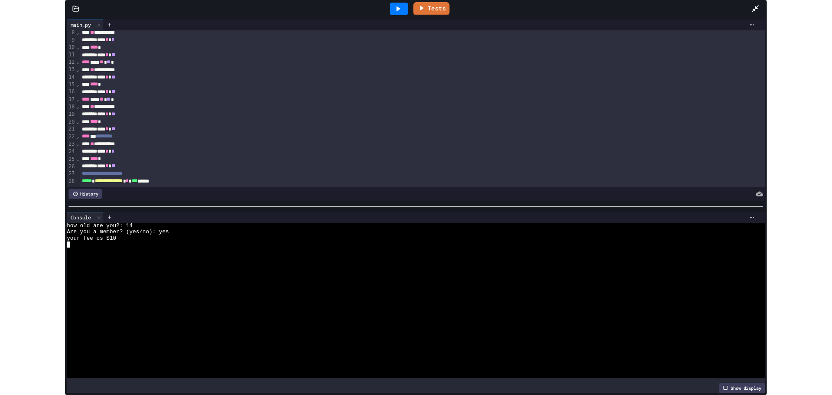
scroll to position [75, 0]
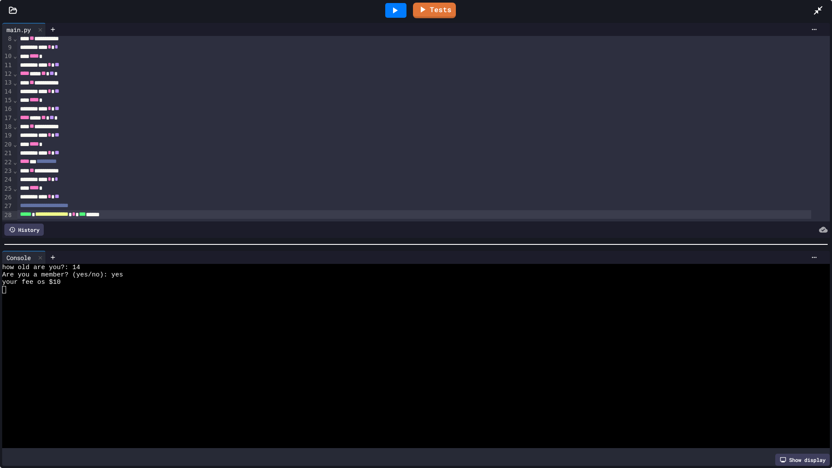
click at [68, 211] on span "**********" at bounding box center [51, 214] width 33 height 6
click at [422, 7] on icon at bounding box center [422, 9] width 5 height 7
click at [443, 7] on link "Tests" at bounding box center [435, 9] width 42 height 16
click at [439, 4] on link "Tests" at bounding box center [434, 9] width 40 height 16
drag, startPoint x: 810, startPoint y: 17, endPoint x: 815, endPoint y: 15, distance: 5.5
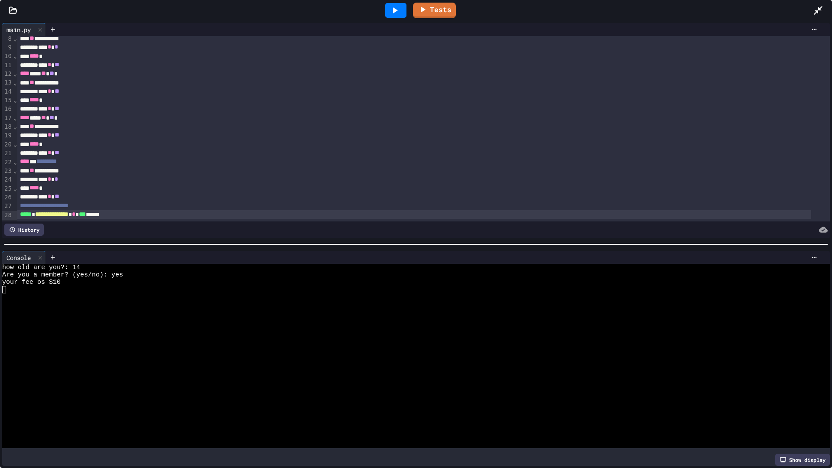
click at [811, 16] on div "Tests" at bounding box center [419, 10] width 787 height 23
click at [815, 15] on icon at bounding box center [818, 10] width 10 height 10
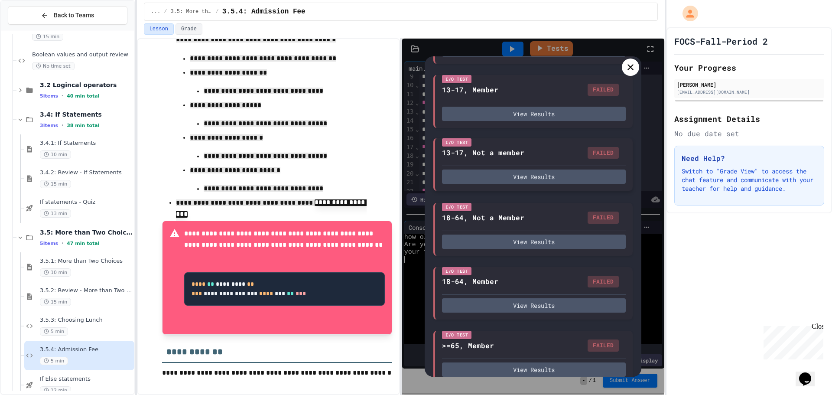
scroll to position [303, 0]
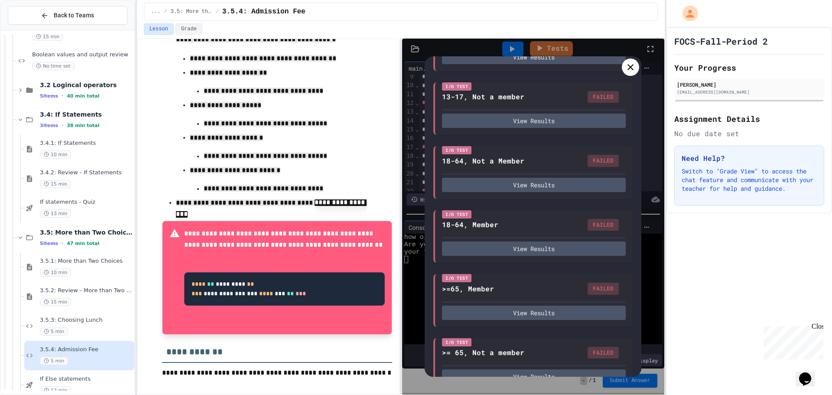
click at [629, 68] on icon at bounding box center [631, 67] width 6 height 6
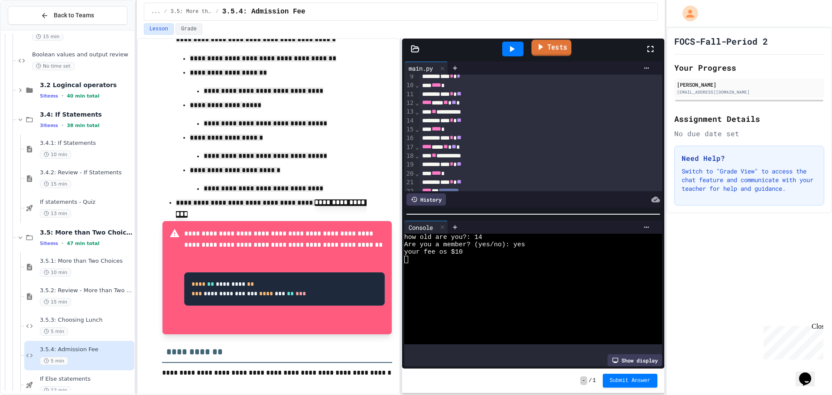
click at [547, 45] on link "Tests" at bounding box center [551, 47] width 40 height 16
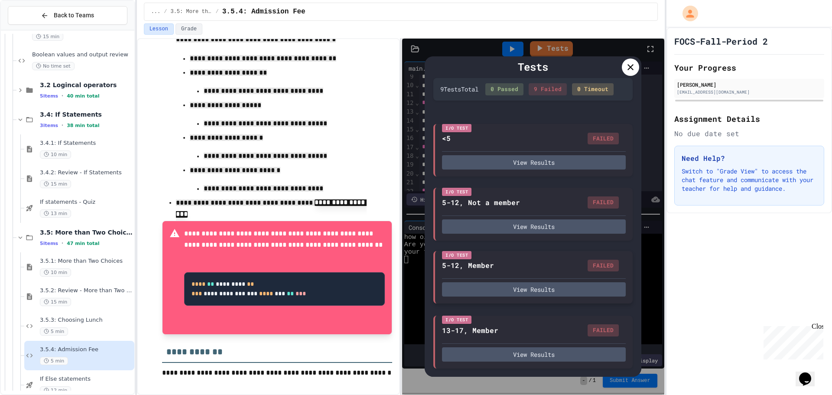
scroll to position [0, 0]
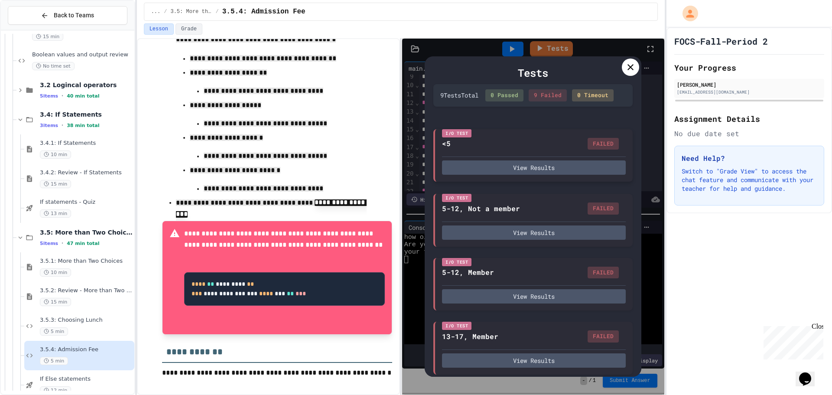
click at [523, 182] on div "I/O Test <5 FAILED View Results" at bounding box center [532, 155] width 199 height 53
click at [523, 175] on button "View Results" at bounding box center [534, 167] width 184 height 14
click at [635, 61] on div at bounding box center [630, 67] width 17 height 17
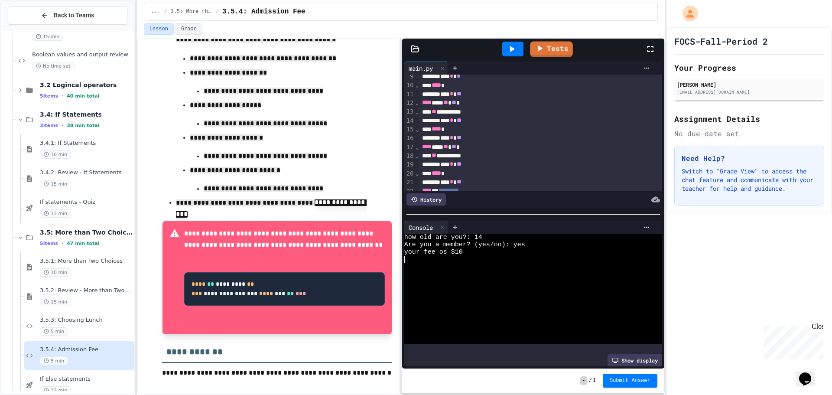
click at [520, 47] on div at bounding box center [512, 49] width 21 height 15
click at [496, 234] on div "how old are you?:" at bounding box center [525, 237] width 242 height 7
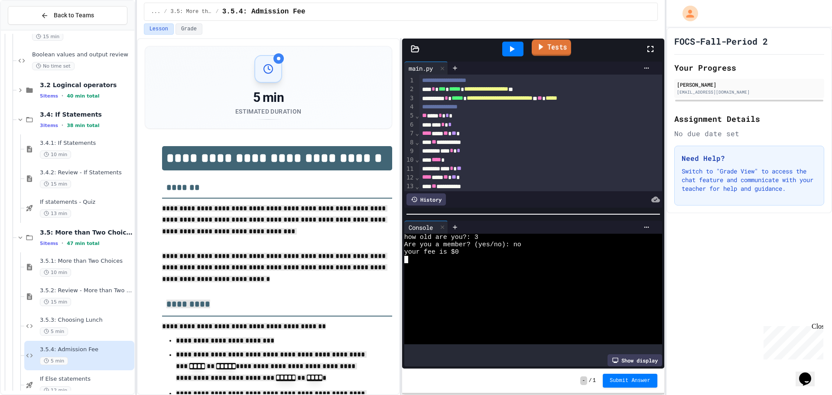
click at [563, 49] on link "Tests" at bounding box center [551, 47] width 39 height 16
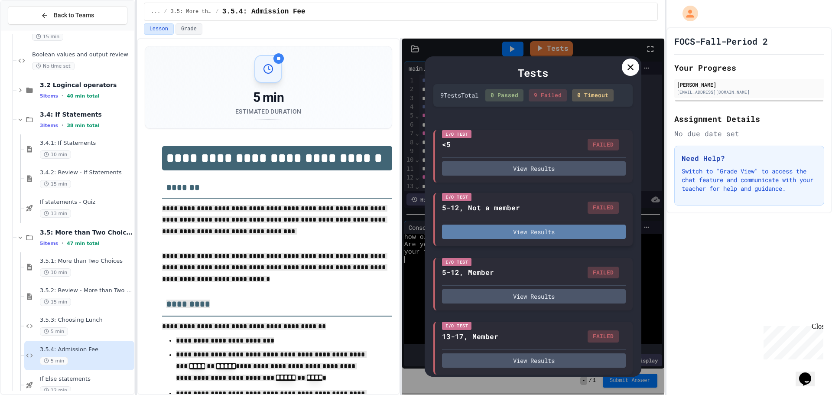
click at [521, 239] on button "View Results" at bounding box center [534, 232] width 184 height 14
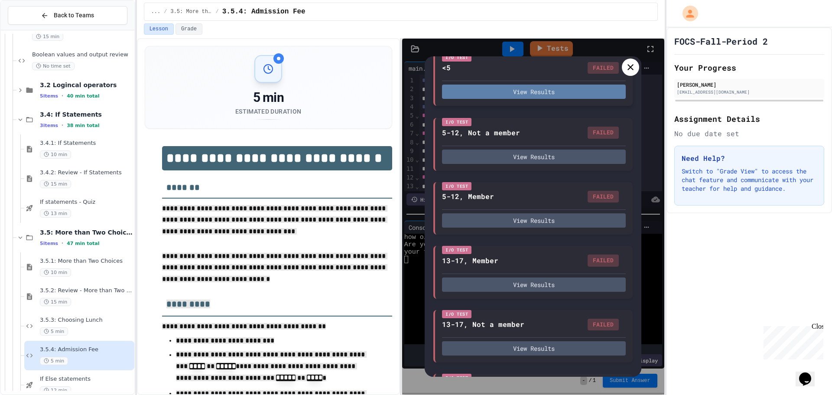
scroll to position [73, 0]
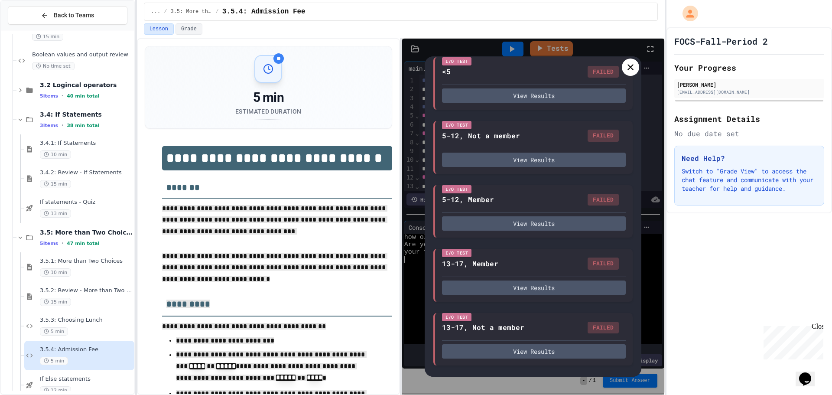
click at [631, 73] on div at bounding box center [630, 67] width 17 height 17
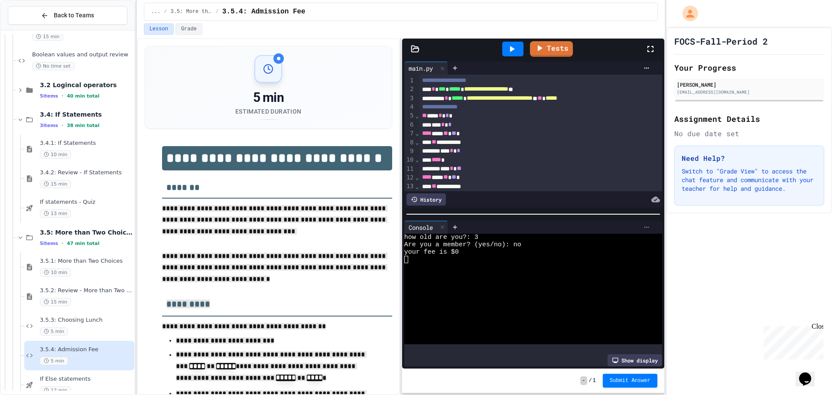
click at [643, 224] on icon at bounding box center [646, 227] width 7 height 7
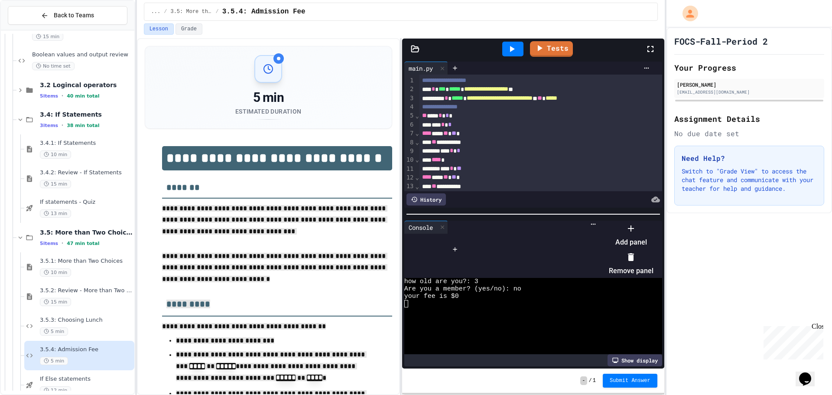
click at [636, 252] on icon at bounding box center [631, 257] width 10 height 10
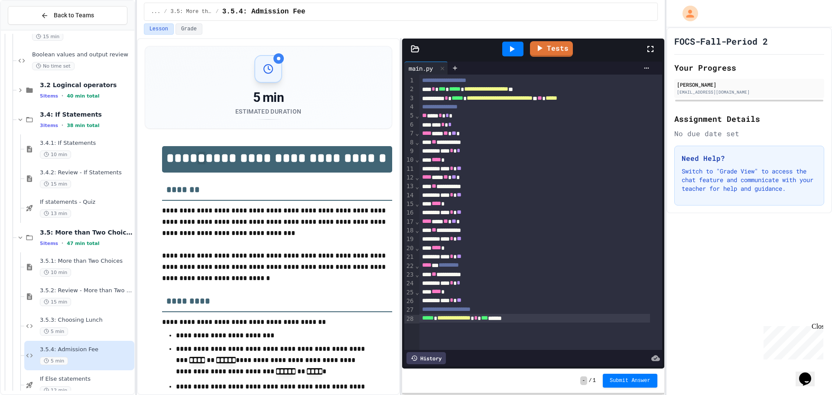
click at [193, 156] on h1 "**********" at bounding box center [277, 159] width 230 height 26
click at [560, 52] on link "Tests" at bounding box center [551, 48] width 43 height 16
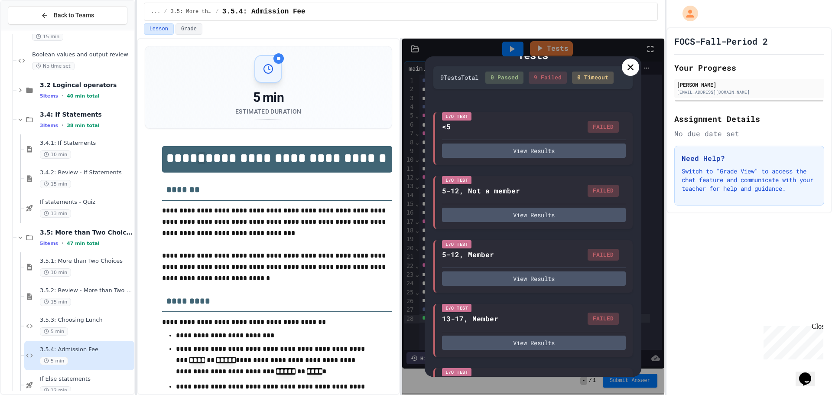
scroll to position [0, 0]
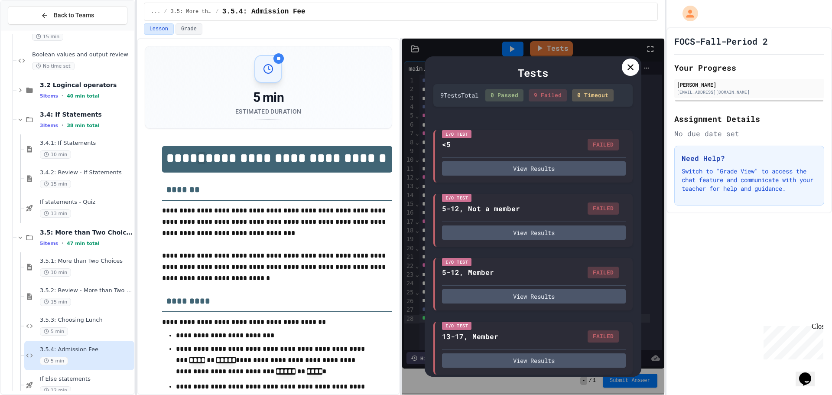
click at [635, 68] on icon at bounding box center [631, 67] width 10 height 10
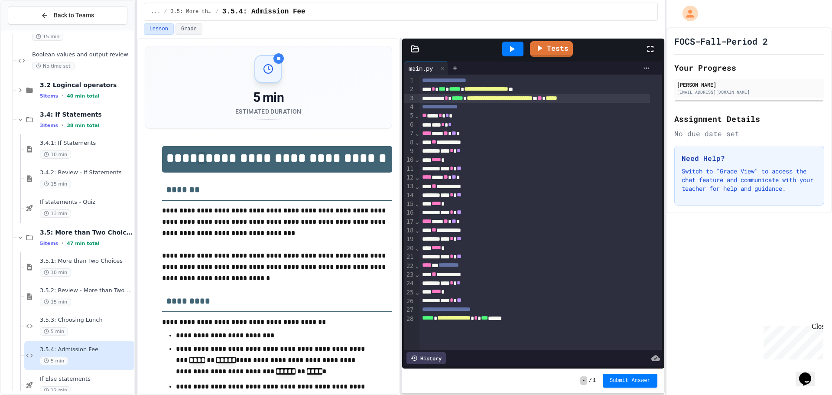
click at [587, 100] on div "**********" at bounding box center [535, 98] width 231 height 9
click at [556, 49] on link "Tests" at bounding box center [551, 48] width 43 height 16
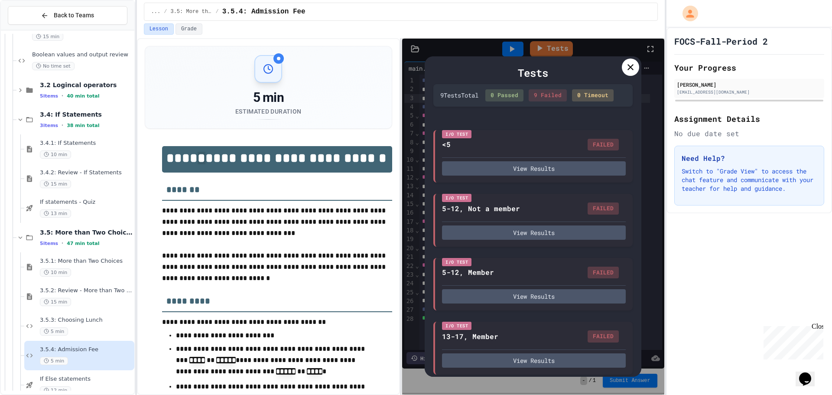
click at [625, 69] on div at bounding box center [630, 67] width 17 height 17
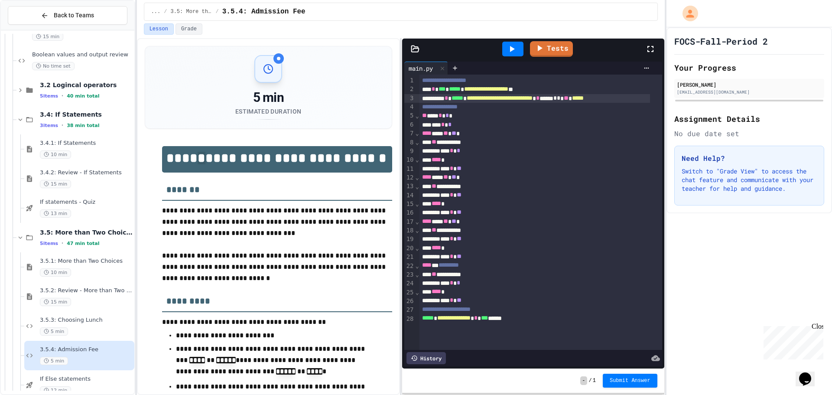
click at [617, 98] on div "**********" at bounding box center [535, 98] width 231 height 9
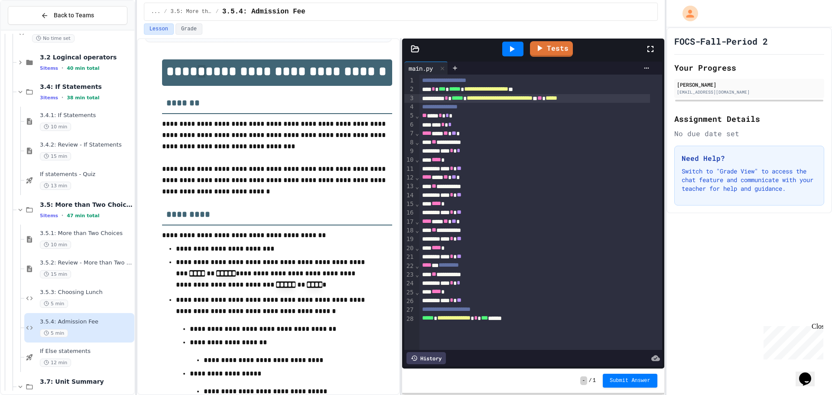
scroll to position [390, 0]
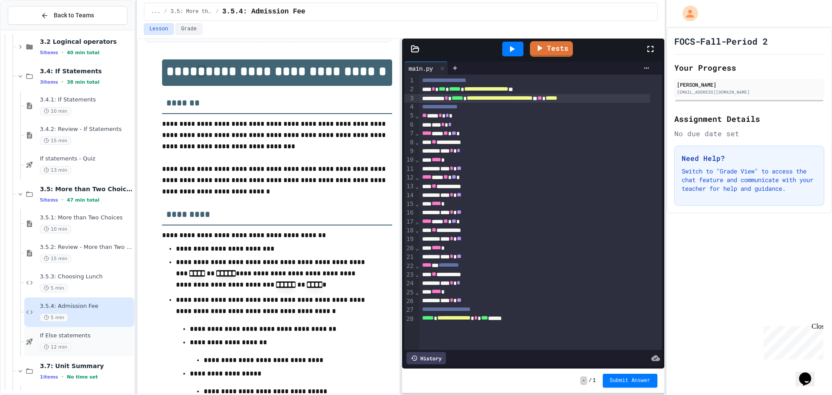
click at [72, 333] on span "If Else statements" at bounding box center [86, 335] width 93 height 7
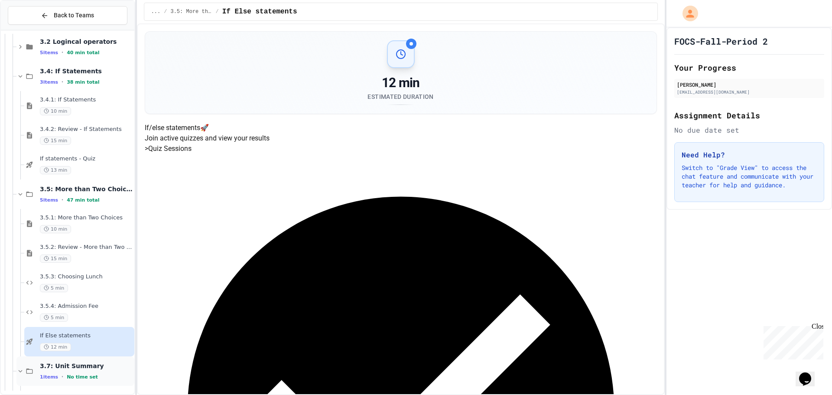
click at [91, 366] on span "3.7: Unit Summary" at bounding box center [86, 366] width 93 height 8
click at [94, 369] on span "3.7: Unit Summary" at bounding box center [86, 366] width 93 height 8
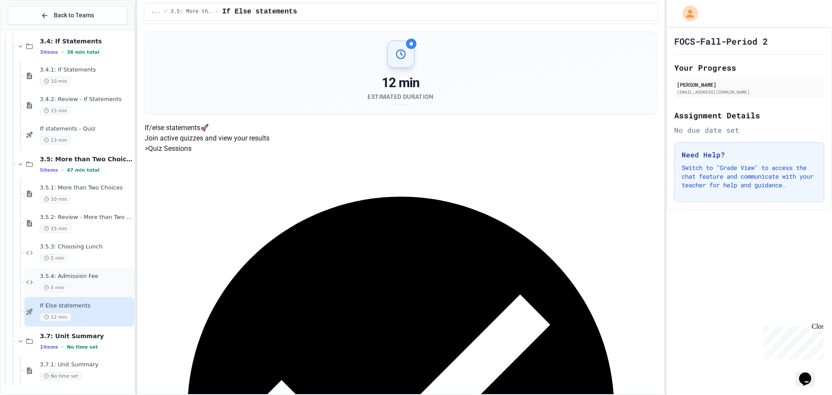
click at [85, 288] on div "5 min" at bounding box center [86, 287] width 93 height 8
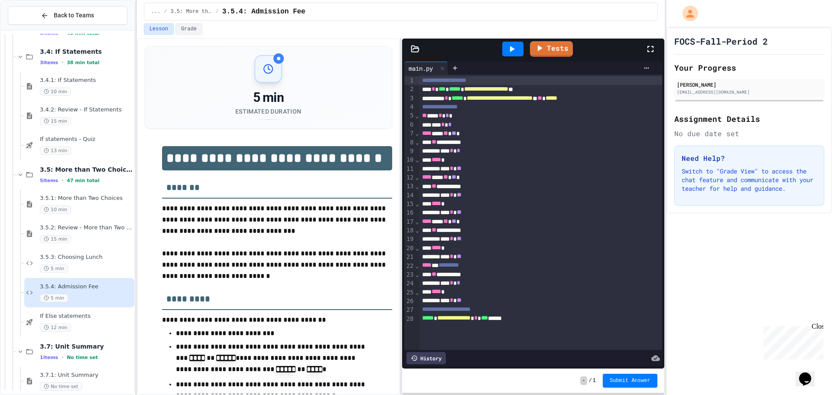
click at [510, 45] on icon at bounding box center [512, 49] width 10 height 10
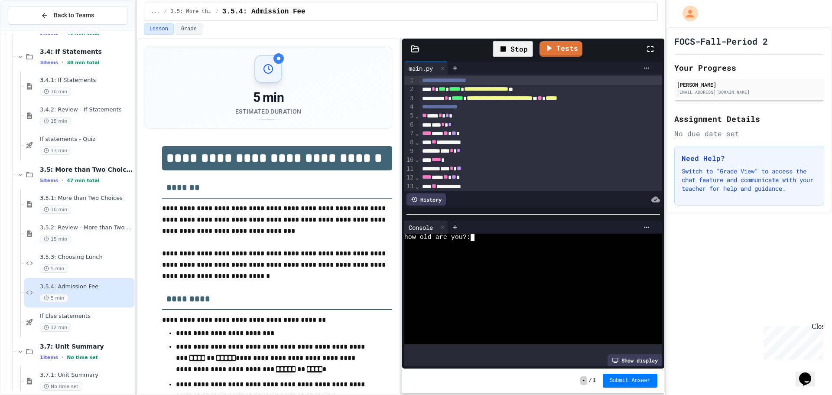
click at [515, 241] on div at bounding box center [525, 244] width 242 height 7
click at [518, 49] on div at bounding box center [512, 49] width 21 height 15
click at [578, 241] on div at bounding box center [525, 244] width 242 height 7
click at [510, 53] on icon at bounding box center [512, 49] width 10 height 10
click at [495, 243] on div at bounding box center [525, 244] width 242 height 7
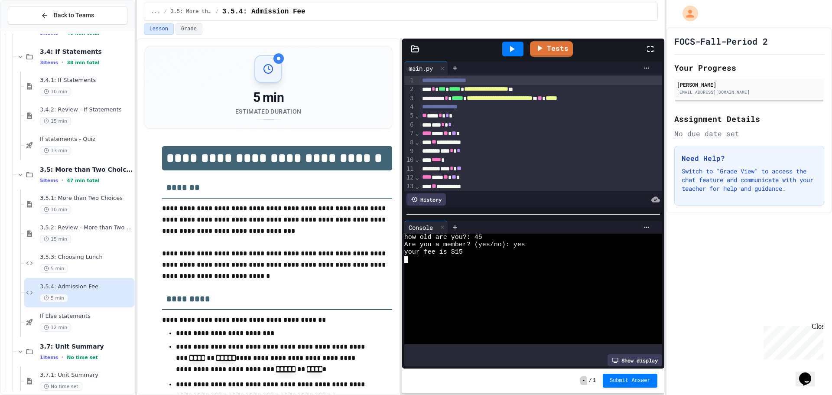
click at [515, 39] on div at bounding box center [513, 48] width 30 height 23
click at [517, 43] on div at bounding box center [512, 49] width 21 height 15
click at [531, 241] on div at bounding box center [525, 244] width 242 height 7
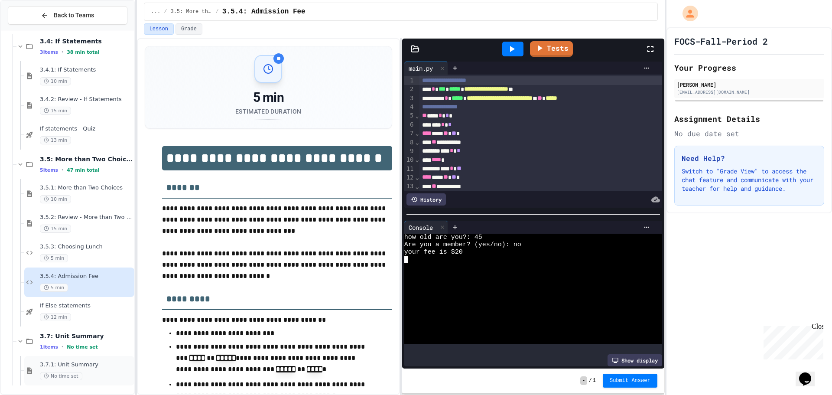
click at [55, 361] on div "3.7.1: Unit Summary No time set" at bounding box center [79, 370] width 110 height 29
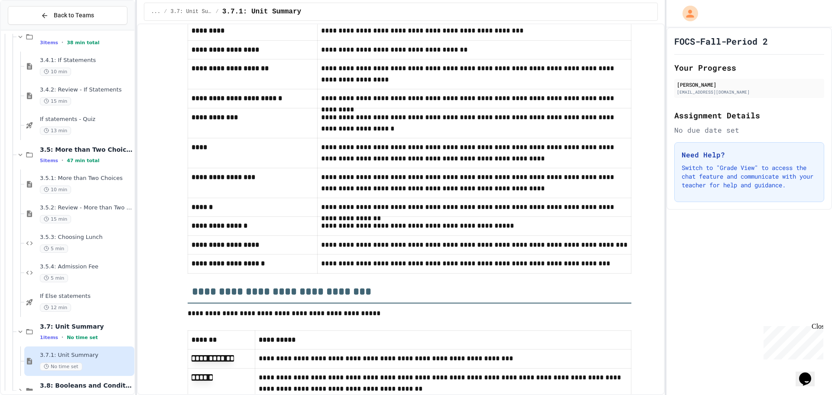
scroll to position [450, 0]
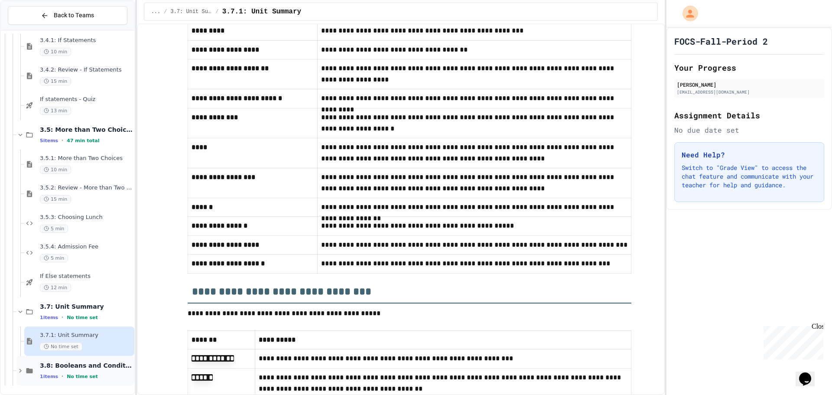
click at [86, 366] on span "3.8: Booleans and Conditionals Quiz" at bounding box center [86, 366] width 93 height 8
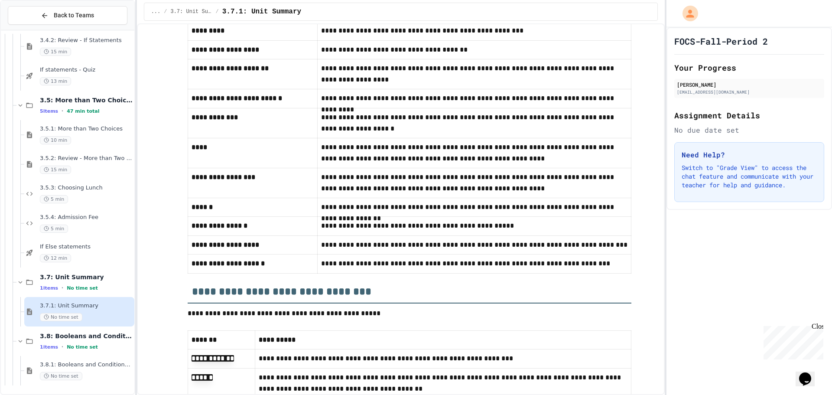
click at [88, 365] on span "3.8.1: Booleans and Conditionals Exam" at bounding box center [86, 364] width 93 height 7
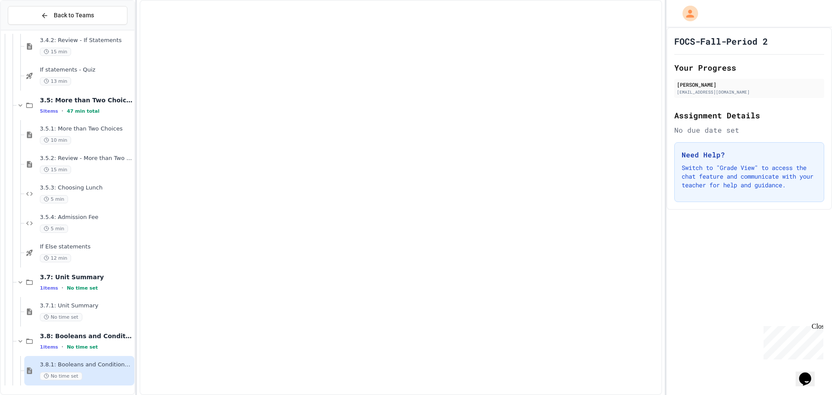
scroll to position [469, 0]
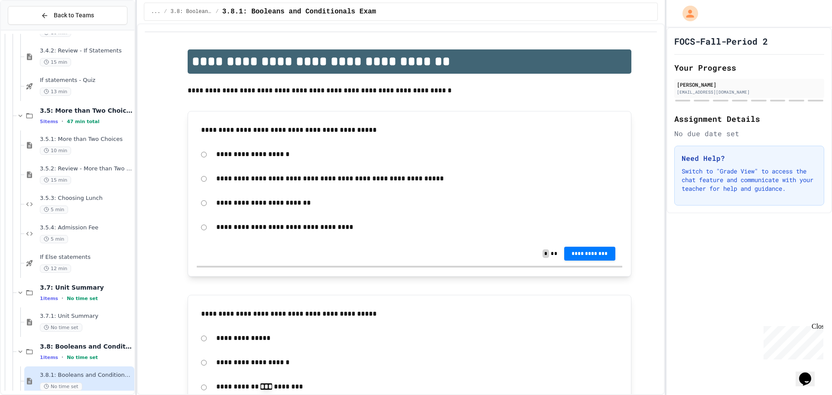
drag, startPoint x: 230, startPoint y: 175, endPoint x: 190, endPoint y: 141, distance: 52.6
click at [190, 141] on div "**********" at bounding box center [410, 194] width 444 height 166
click at [68, 358] on span "No time set" at bounding box center [82, 358] width 31 height 6
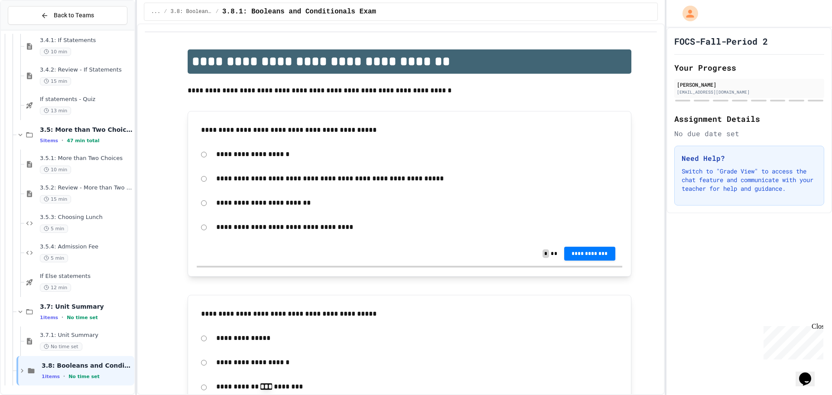
scroll to position [439, 0]
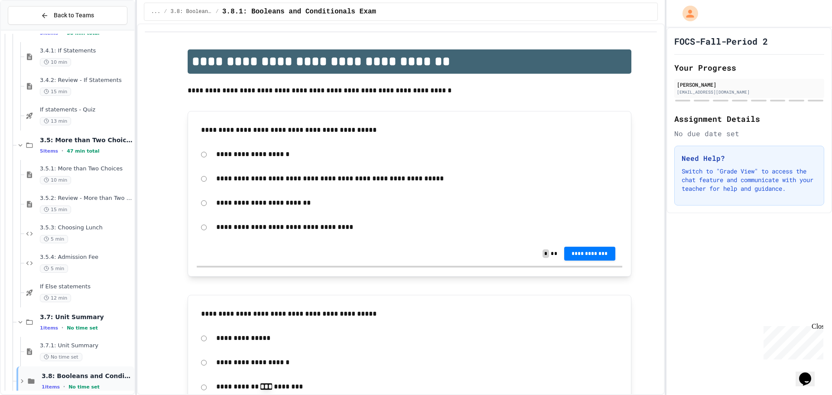
click at [74, 367] on div "3.8: Booleans and Conditionals Quiz 1 items • No time set" at bounding box center [75, 380] width 118 height 29
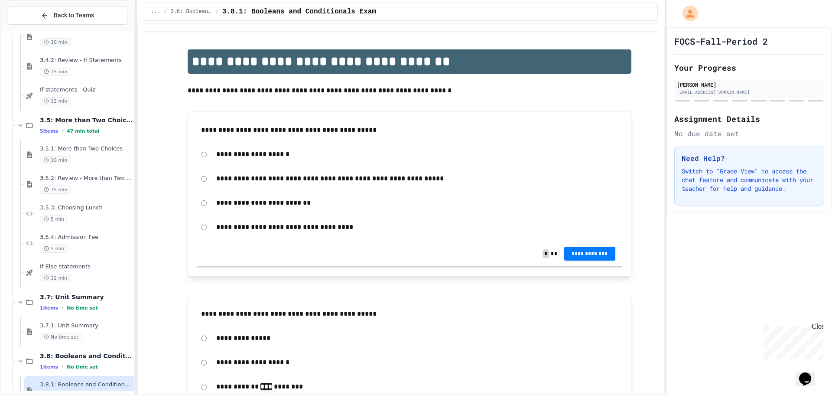
scroll to position [479, 0]
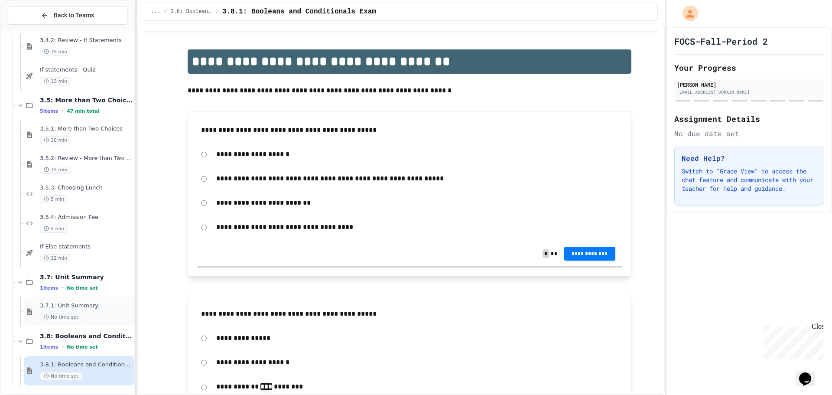
click at [85, 304] on span "3.7.1: Unit Summary" at bounding box center [86, 305] width 93 height 7
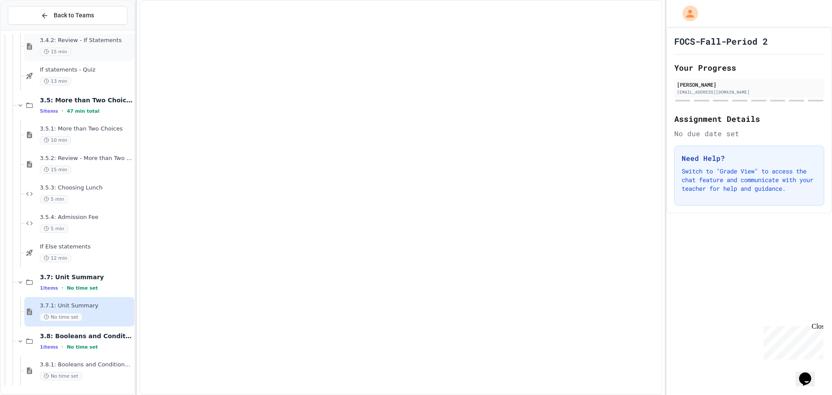
scroll to position [469, 0]
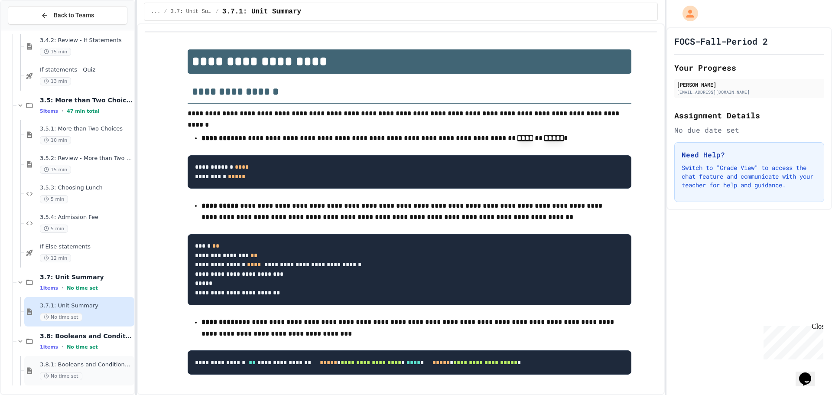
click at [75, 372] on span "No time set" at bounding box center [61, 376] width 42 height 8
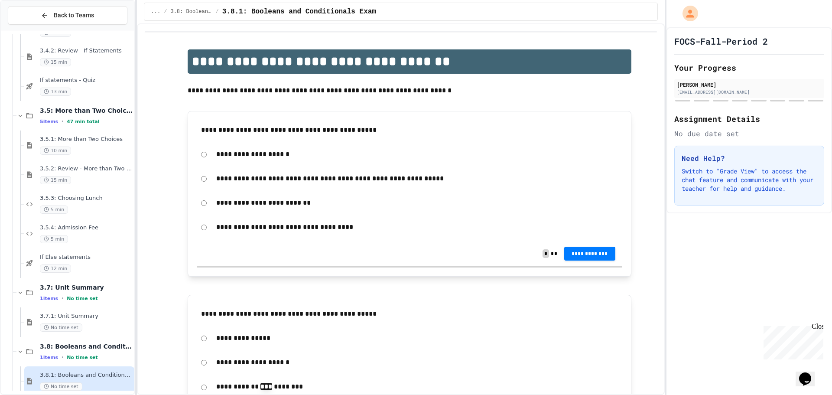
click at [218, 152] on p "**********" at bounding box center [417, 154] width 402 height 11
click at [250, 181] on p "**********" at bounding box center [417, 178] width 402 height 11
click at [204, 179] on div "**********" at bounding box center [410, 179] width 426 height 20
click at [577, 252] on span "**********" at bounding box center [589, 252] width 37 height 7
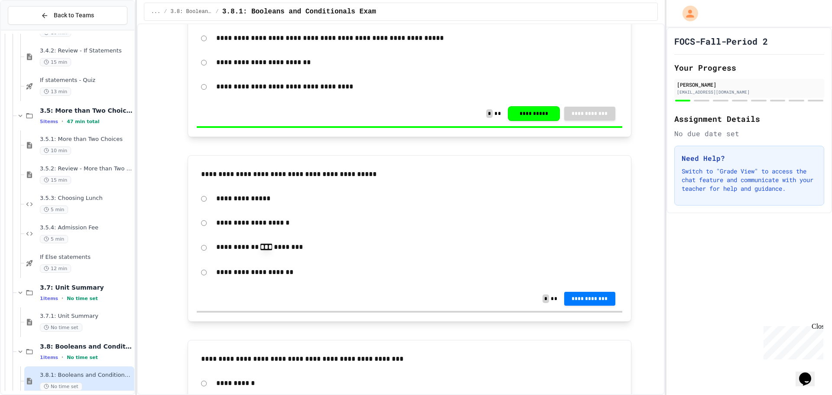
scroll to position [173, 0]
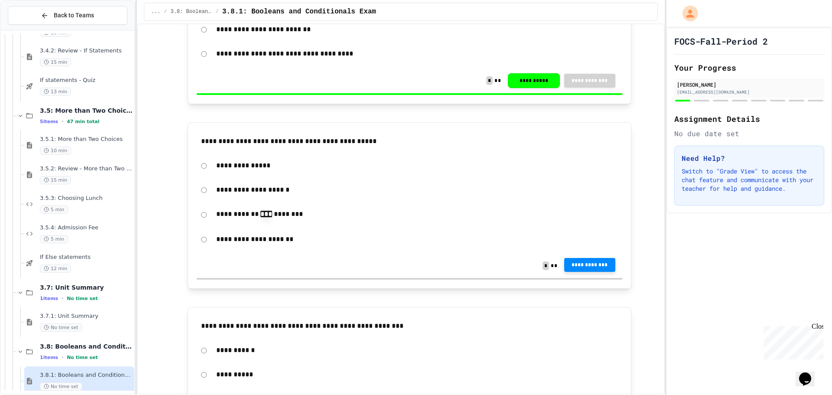
click at [587, 262] on span "**********" at bounding box center [589, 264] width 37 height 7
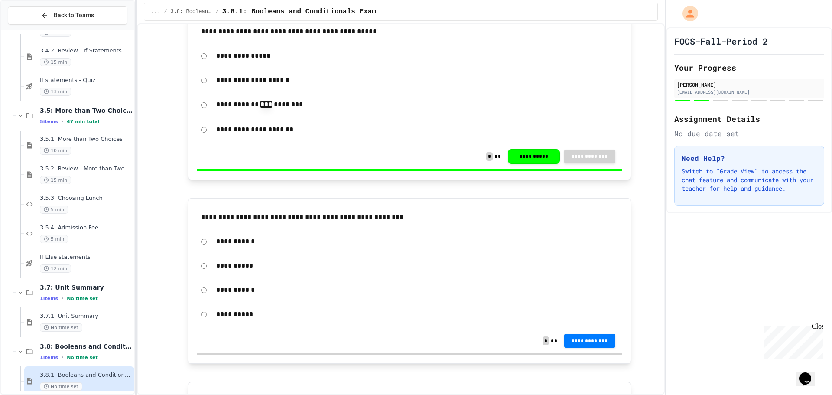
scroll to position [303, 0]
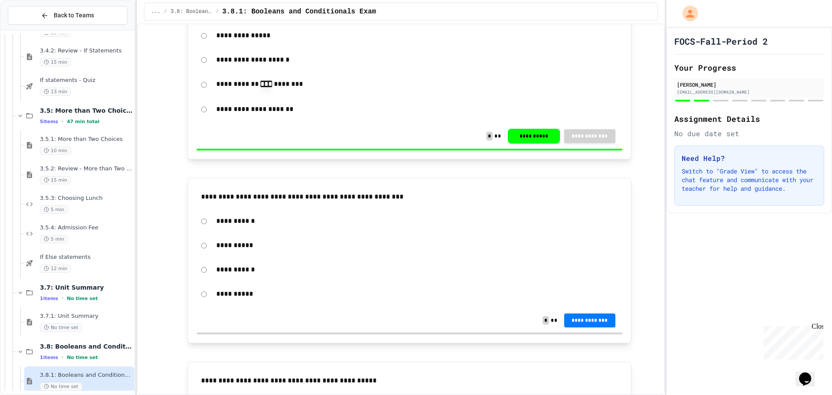
click at [609, 317] on button "**********" at bounding box center [589, 320] width 51 height 14
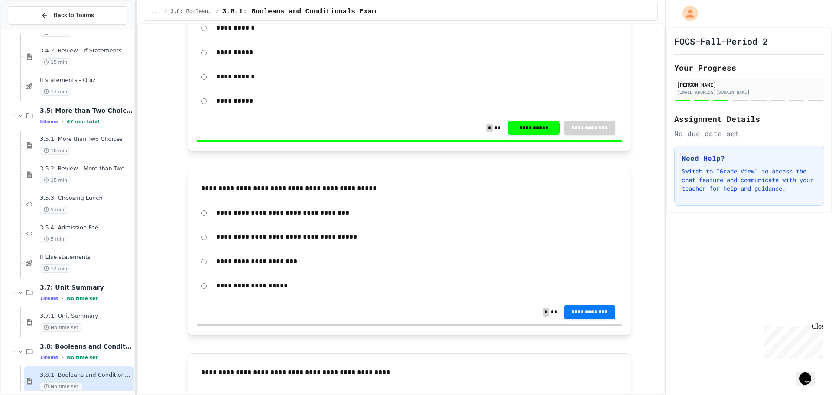
scroll to position [520, 0]
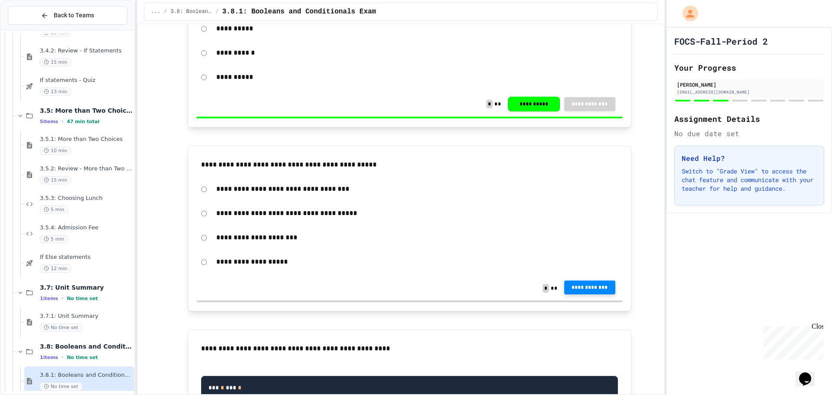
click at [582, 288] on span "**********" at bounding box center [589, 287] width 37 height 7
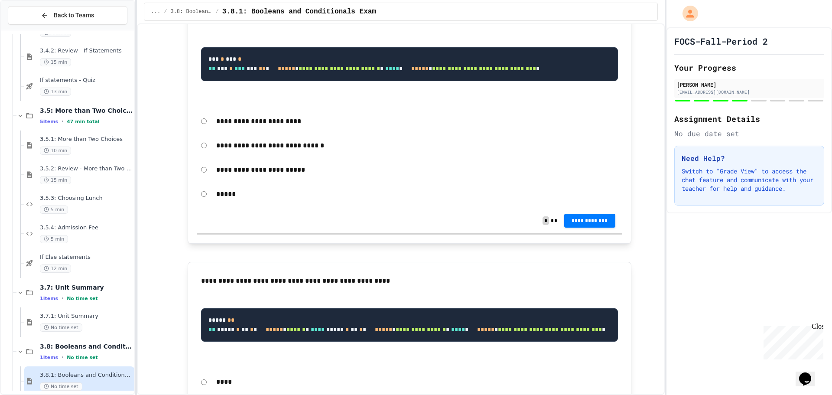
scroll to position [824, 0]
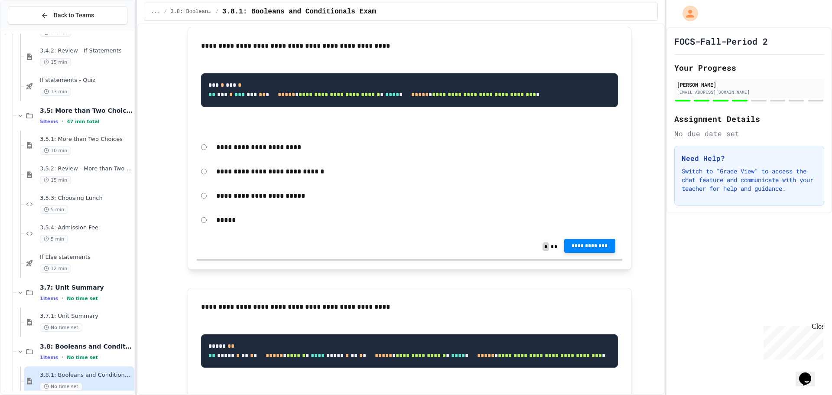
click at [579, 249] on span "**********" at bounding box center [589, 245] width 37 height 7
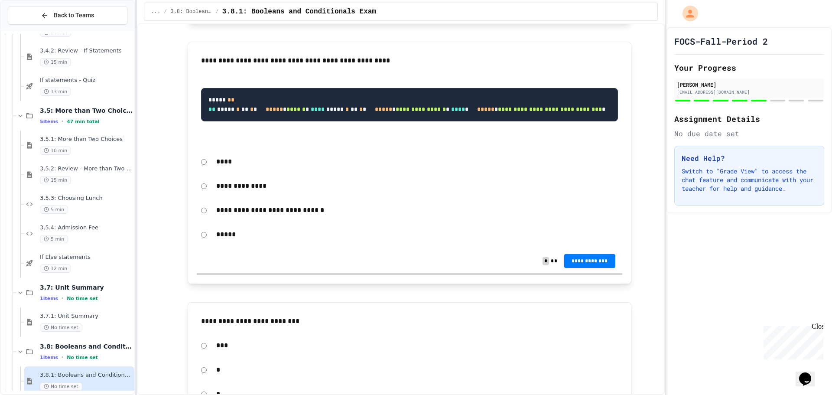
scroll to position [1084, 0]
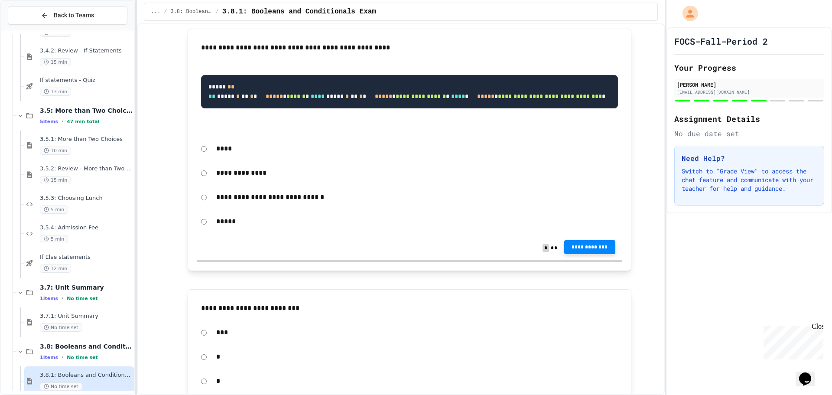
click at [594, 251] on span "**********" at bounding box center [589, 247] width 37 height 7
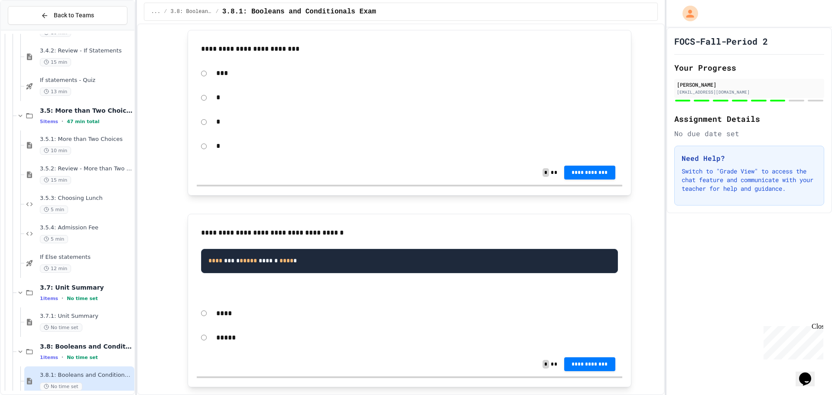
scroll to position [1456, 0]
click at [204, 108] on div "*" at bounding box center [410, 98] width 426 height 20
click at [593, 185] on div "**********" at bounding box center [410, 172] width 426 height 24
click at [592, 175] on span "**********" at bounding box center [589, 171] width 37 height 7
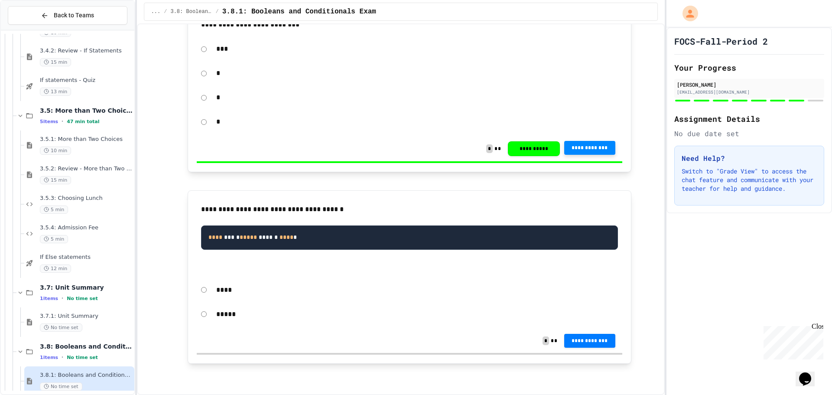
scroll to position [1590, 0]
click at [593, 343] on span "**********" at bounding box center [589, 339] width 37 height 7
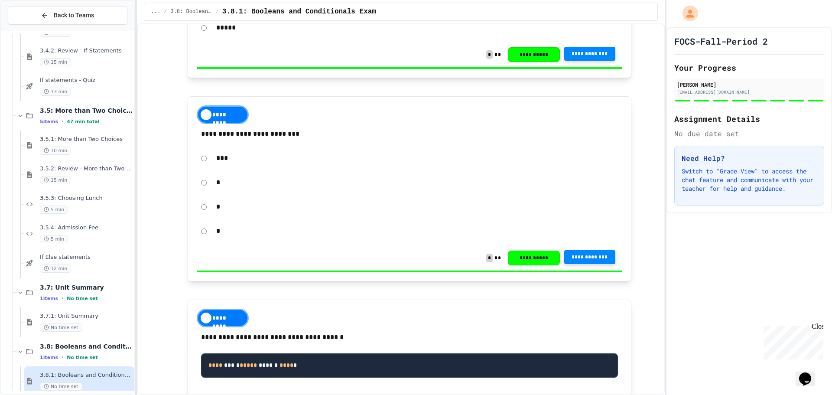
scroll to position [1436, 0]
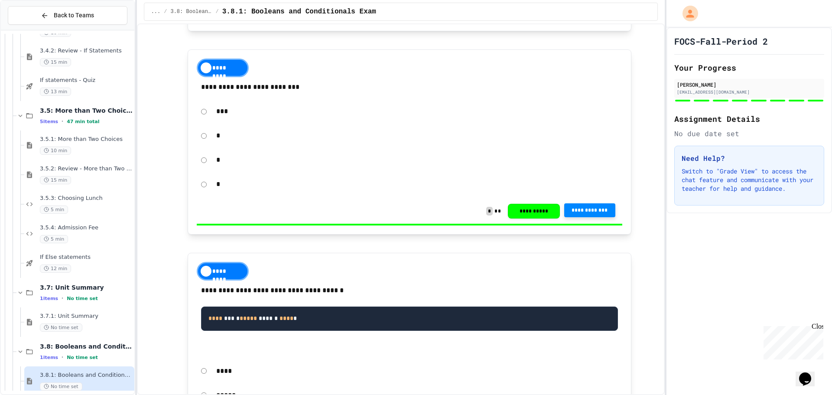
click at [199, 77] on div "*********" at bounding box center [223, 68] width 52 height 19
click at [199, 77] on div "********" at bounding box center [223, 68] width 52 height 19
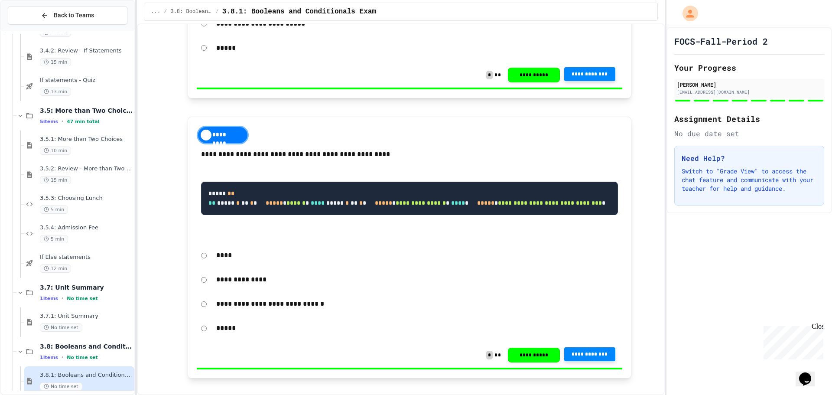
scroll to position [1089, 0]
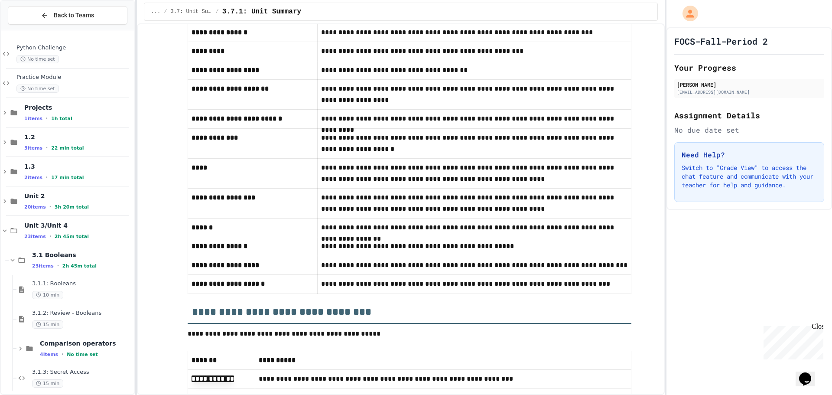
scroll to position [477, 0]
